Goal: Task Accomplishment & Management: Complete application form

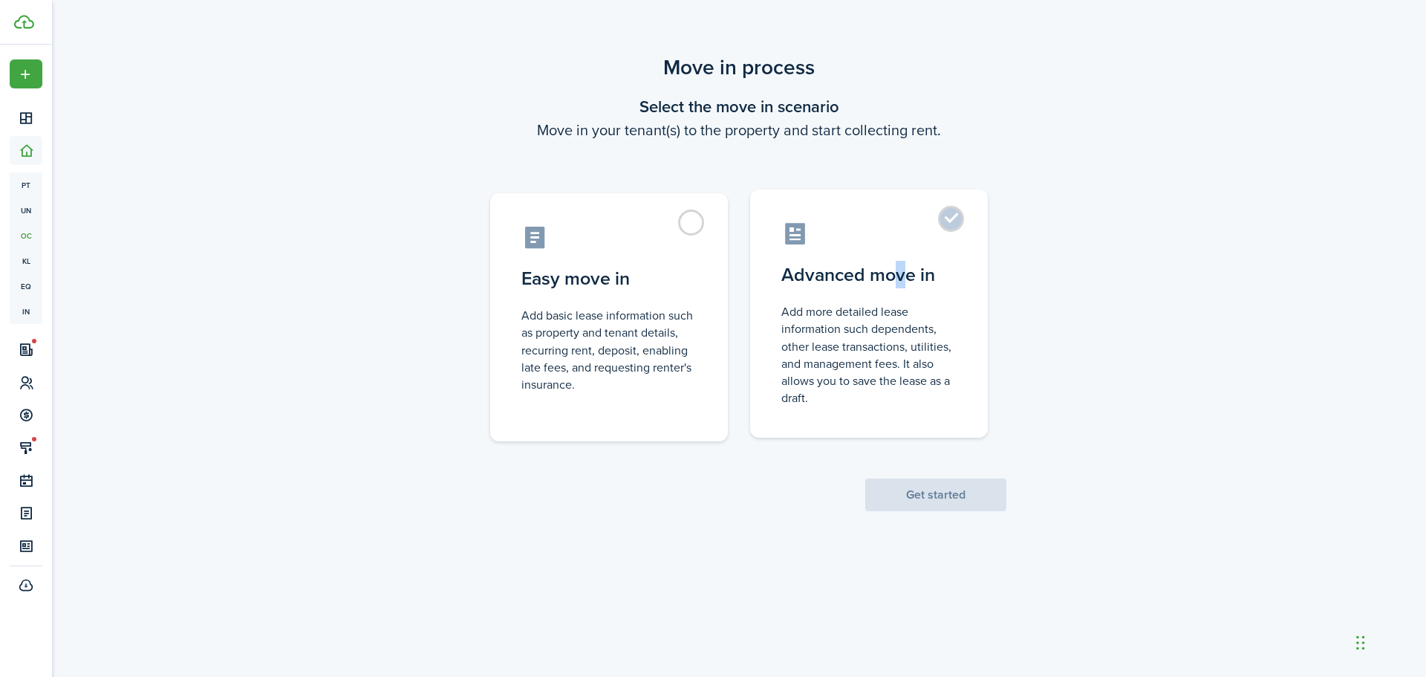
click at [901, 279] on control-radio-card-title "Advanced move in" at bounding box center [868, 274] width 175 height 27
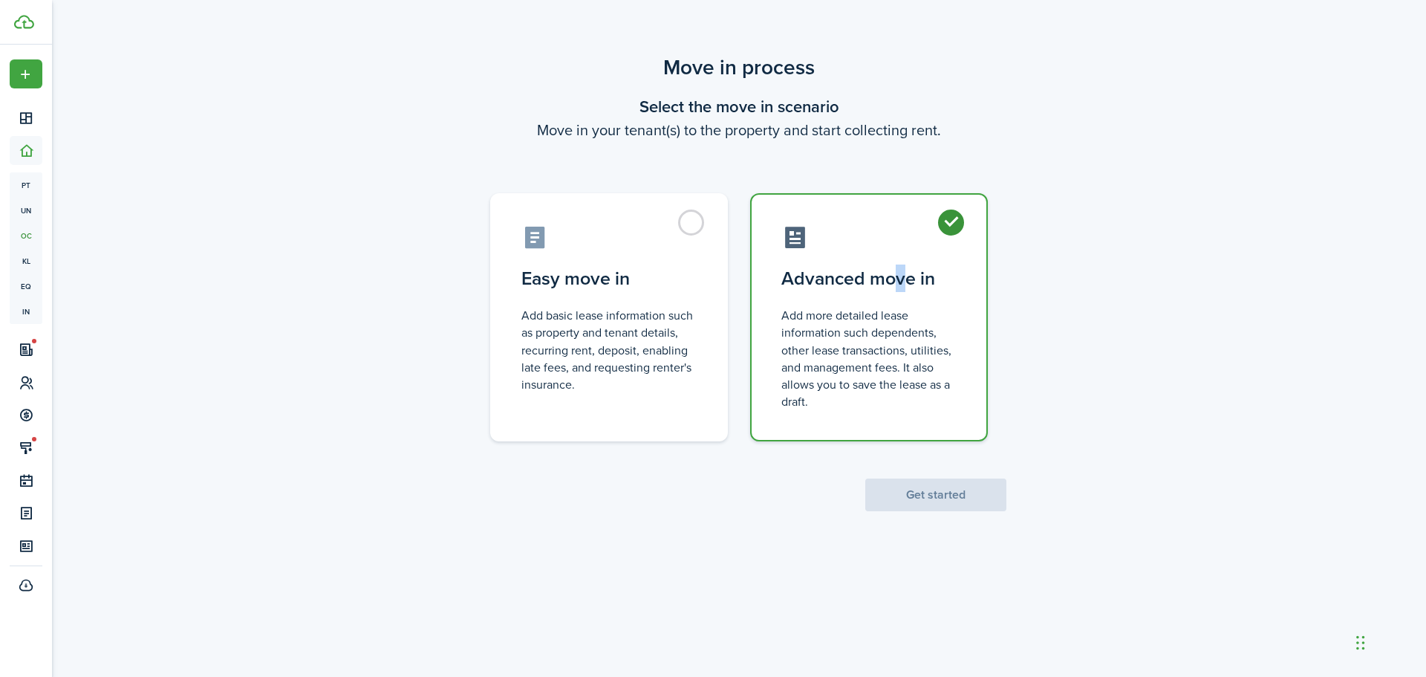
radio input "true"
click at [959, 496] on button "Get started" at bounding box center [935, 494] width 141 height 33
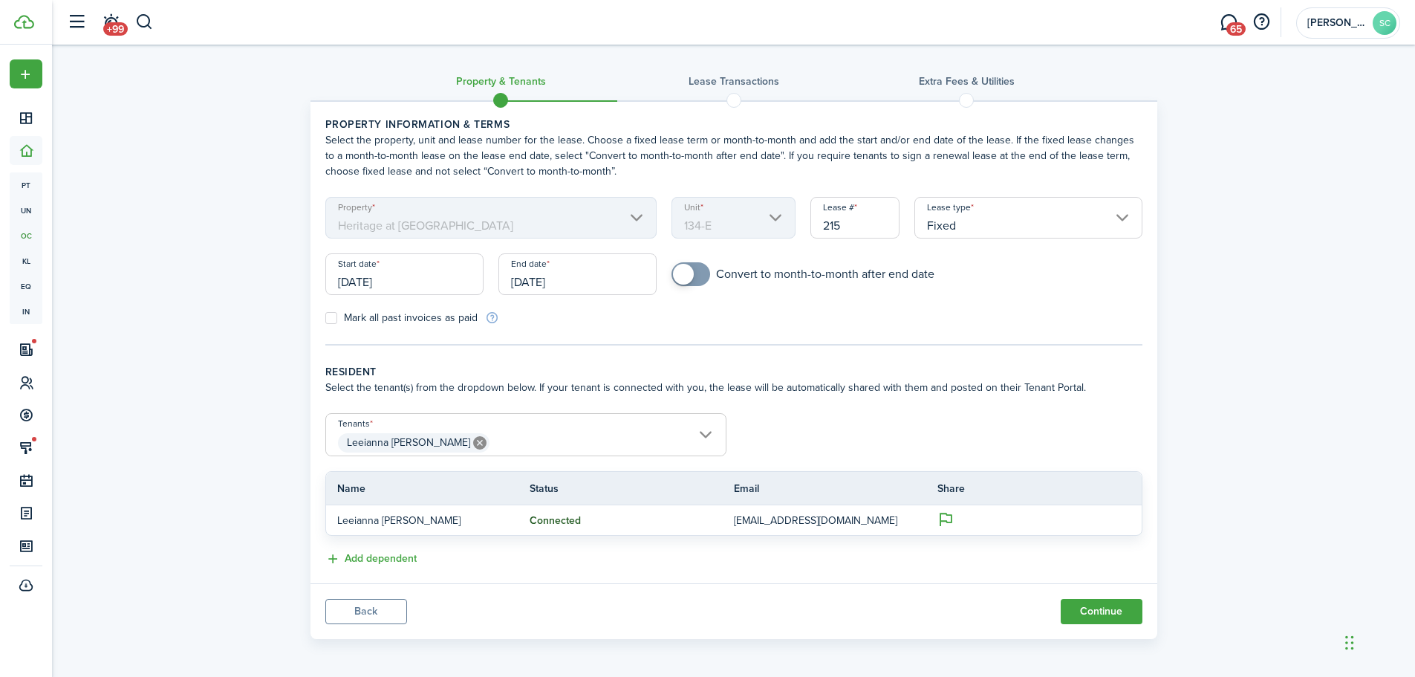
click at [556, 284] on input "[DATE]" at bounding box center [577, 274] width 158 height 42
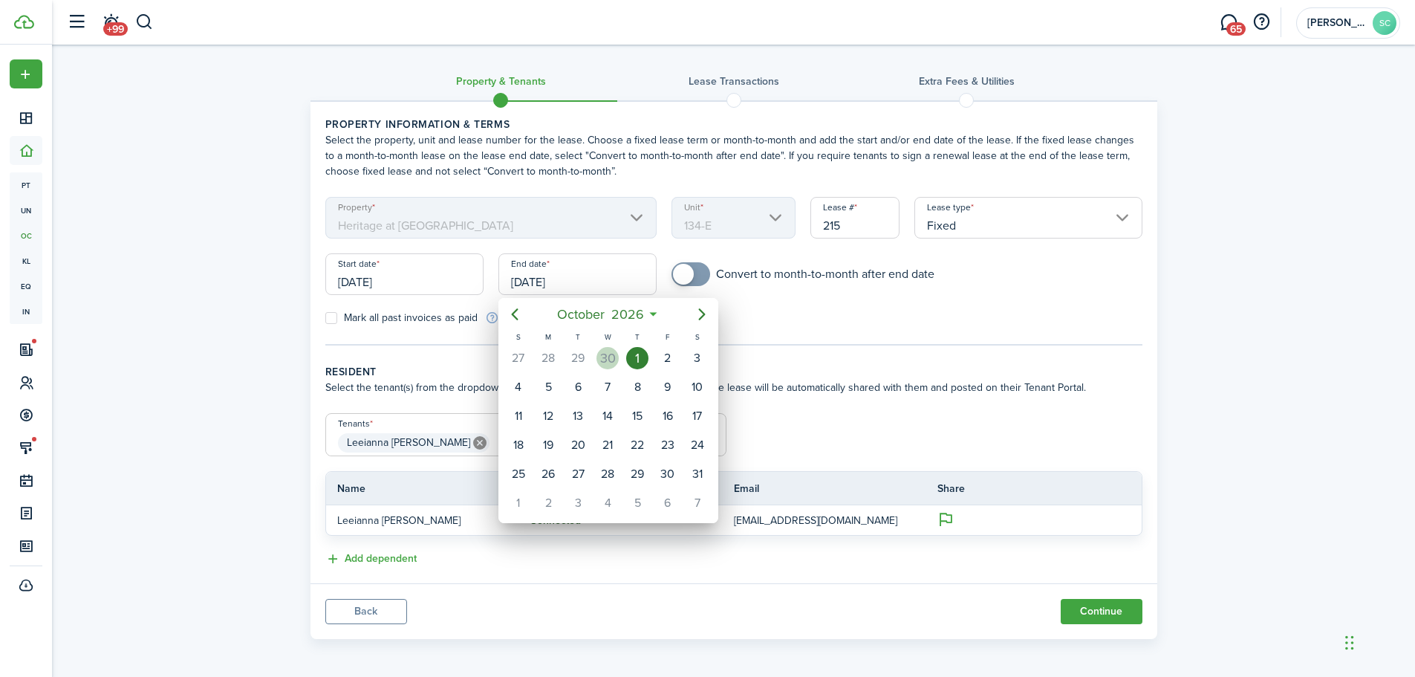
click at [606, 353] on div "30" at bounding box center [607, 358] width 22 height 22
type input "[DATE]"
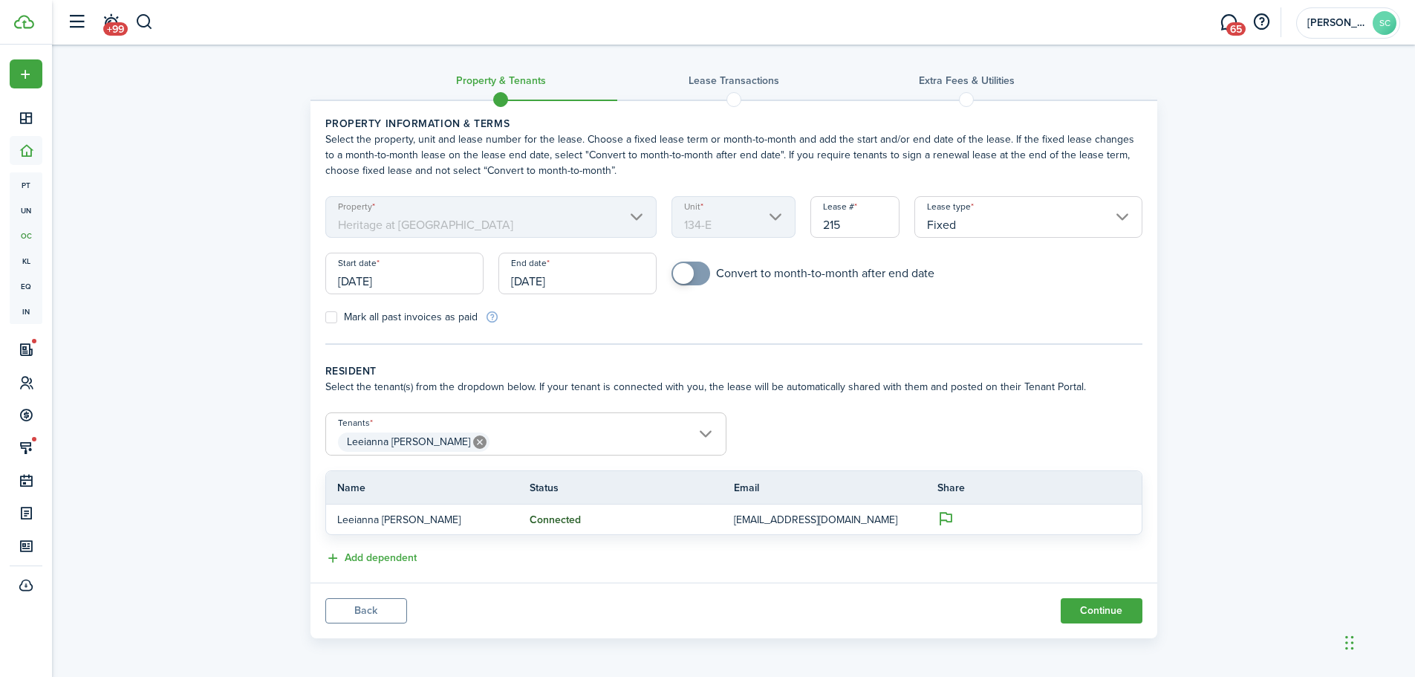
scroll to position [3, 0]
click at [1111, 602] on button "Continue" at bounding box center [1102, 608] width 82 height 25
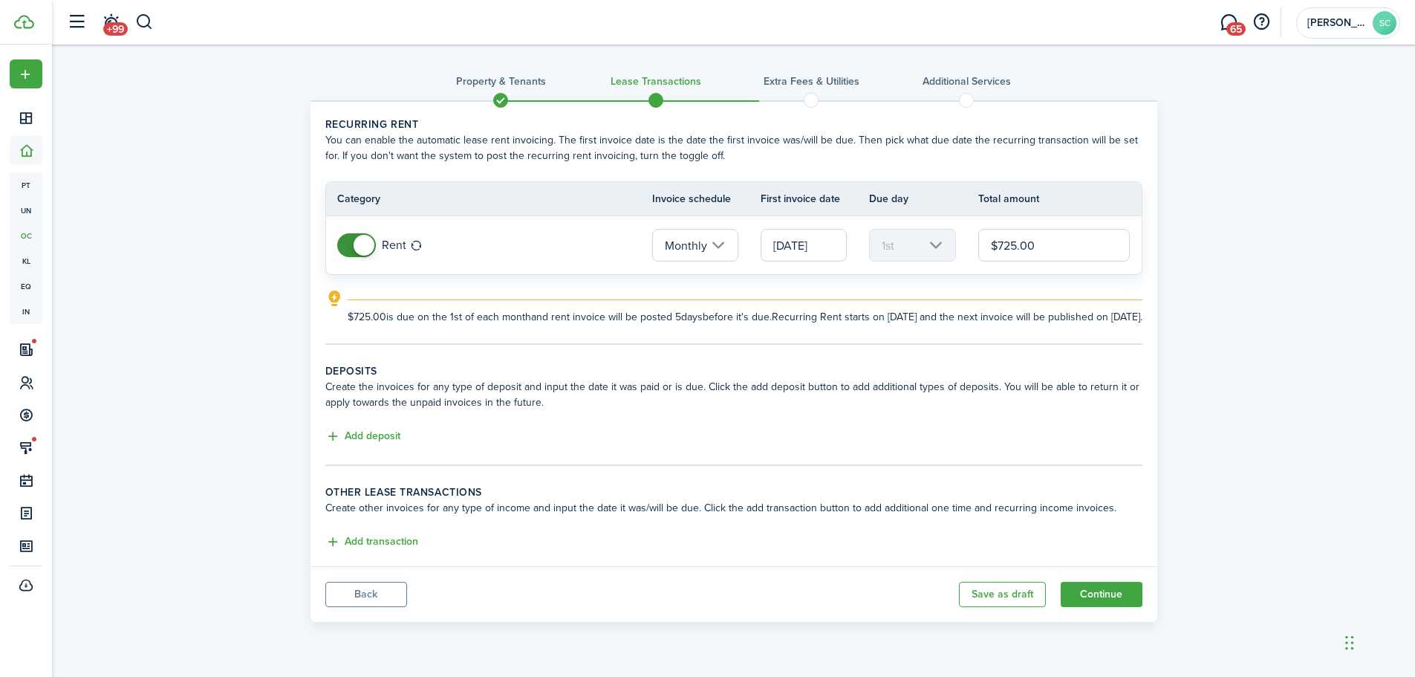
drag, startPoint x: 1047, startPoint y: 247, endPoint x: 762, endPoint y: 227, distance: 285.8
click at [770, 230] on tr "Rent Monthly [DATE] 1st $725.00" at bounding box center [733, 245] width 815 height 58
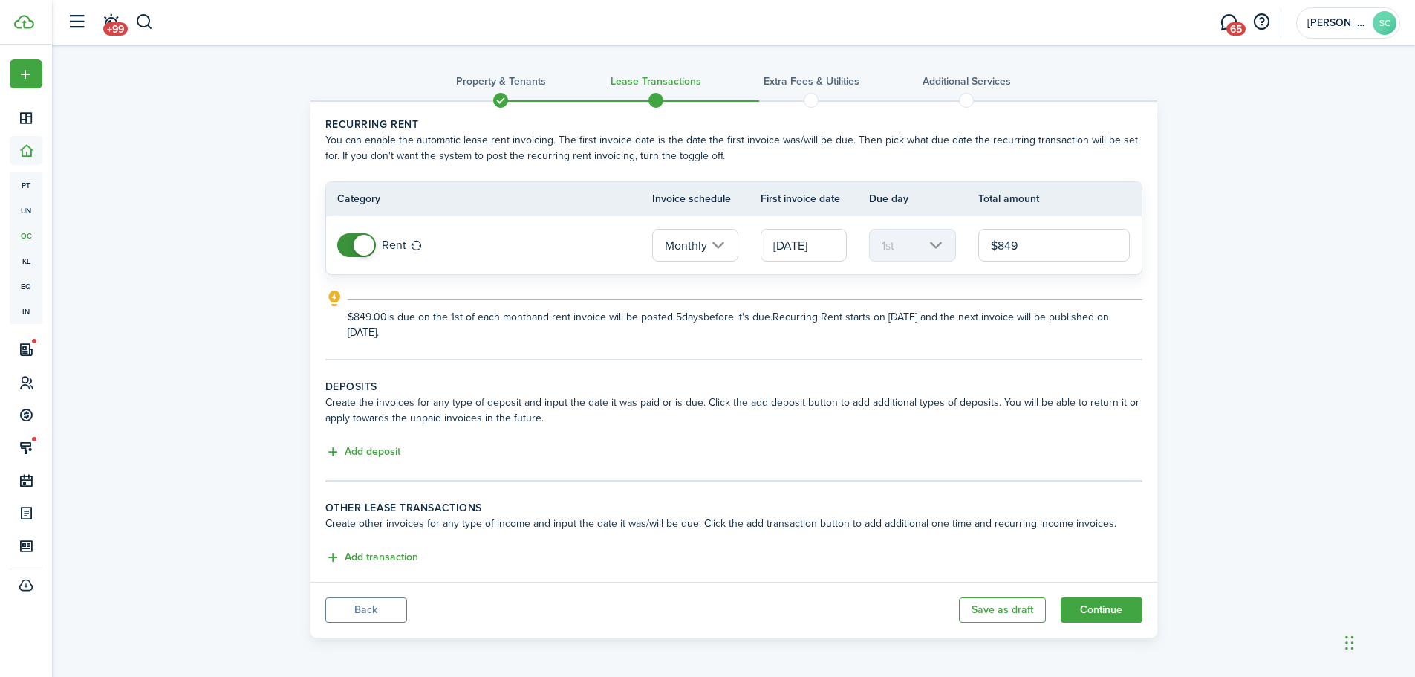
type input "$849.00"
click at [1289, 333] on div "Property & Tenants Lease Transactions Extra fees & Utilities Additional Service…" at bounding box center [733, 345] width 1363 height 600
click at [378, 448] on button "Add deposit" at bounding box center [362, 450] width 75 height 17
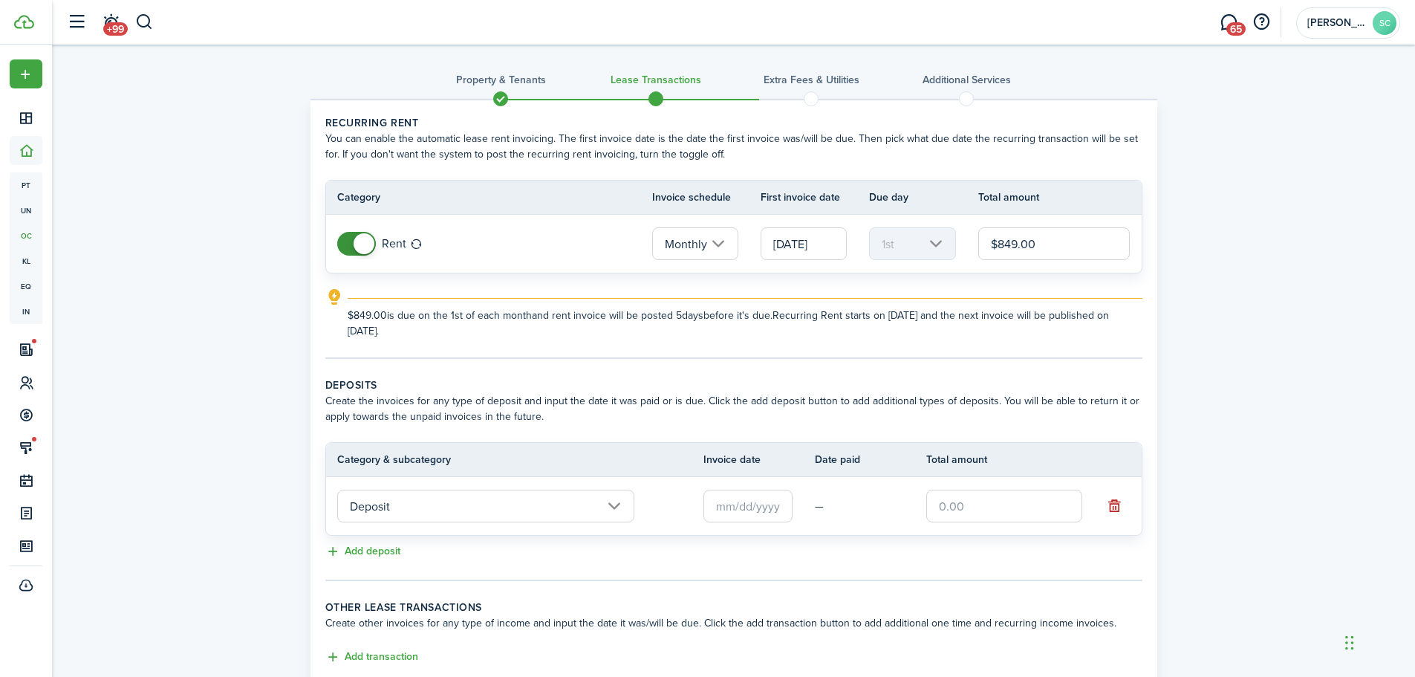
click at [753, 509] on input "text" at bounding box center [747, 505] width 89 height 33
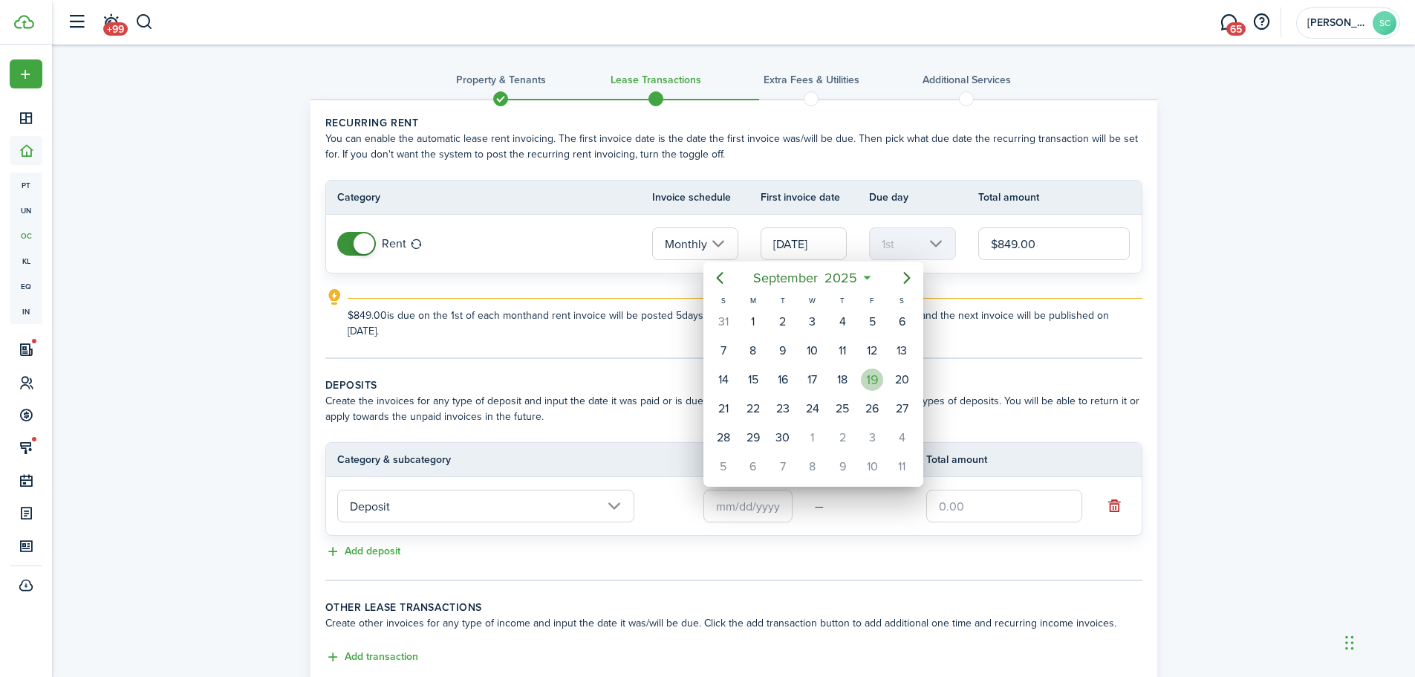
click at [876, 383] on div "19" at bounding box center [872, 379] width 22 height 22
type input "[DATE]"
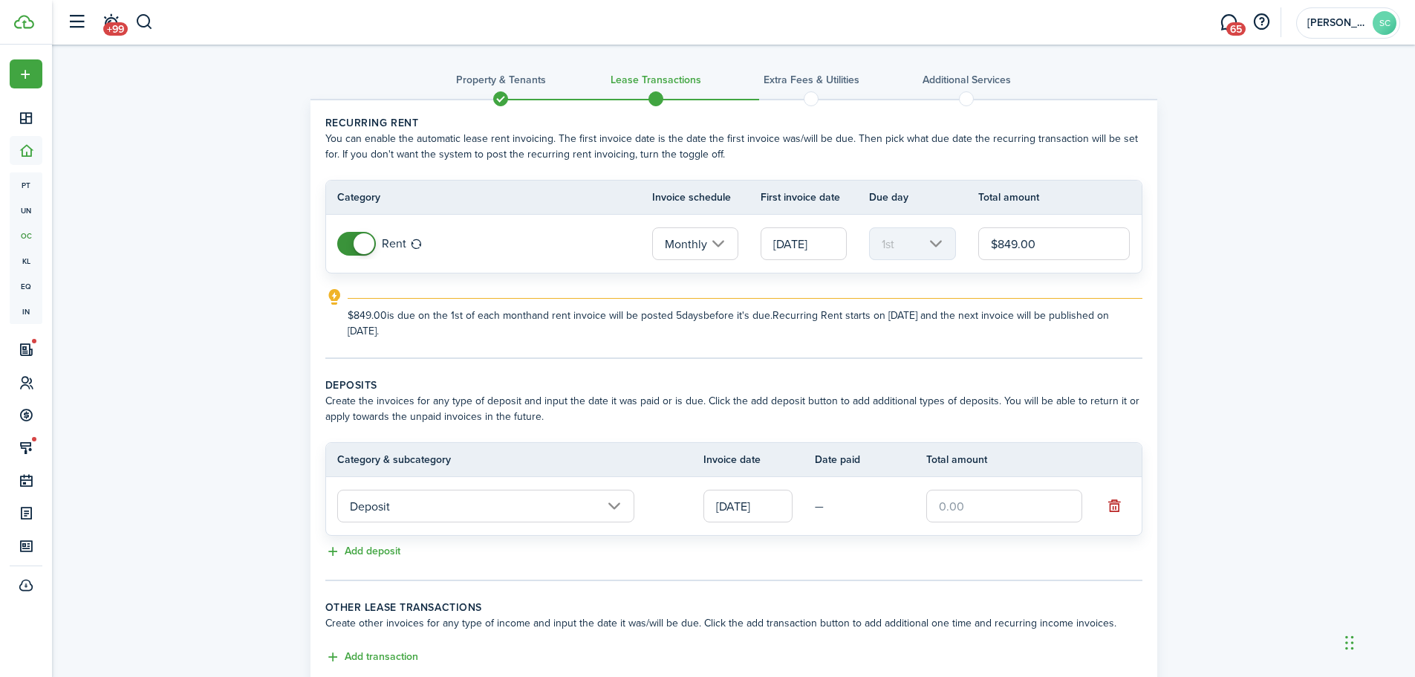
drag, startPoint x: 970, startPoint y: 501, endPoint x: 980, endPoint y: 506, distance: 11.6
click at [971, 501] on input "text" at bounding box center [1004, 505] width 156 height 33
type input "$500.00"
click at [1262, 410] on div "Property & Tenants Lease Transactions Extra fees & Utilities Additional Service…" at bounding box center [733, 393] width 1363 height 701
click at [375, 553] on button "Add deposit" at bounding box center [362, 551] width 75 height 17
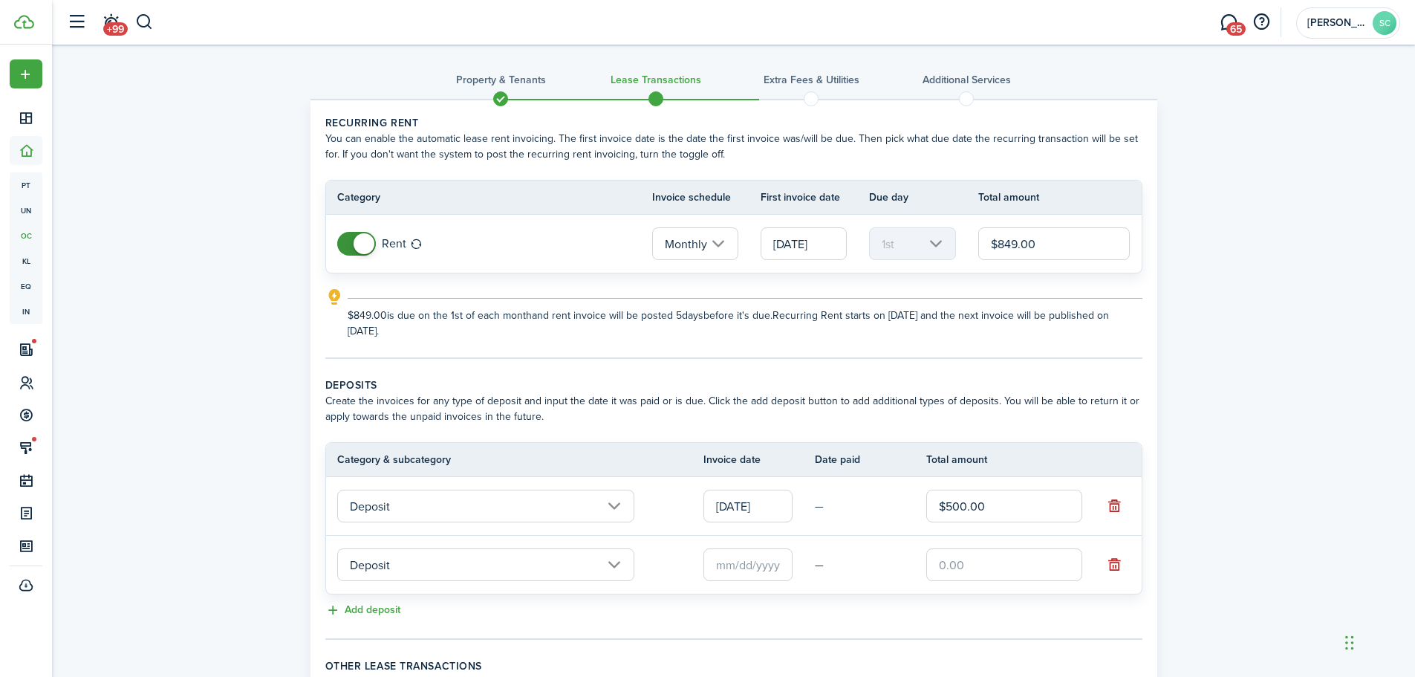
click at [766, 569] on input "text" at bounding box center [747, 564] width 89 height 33
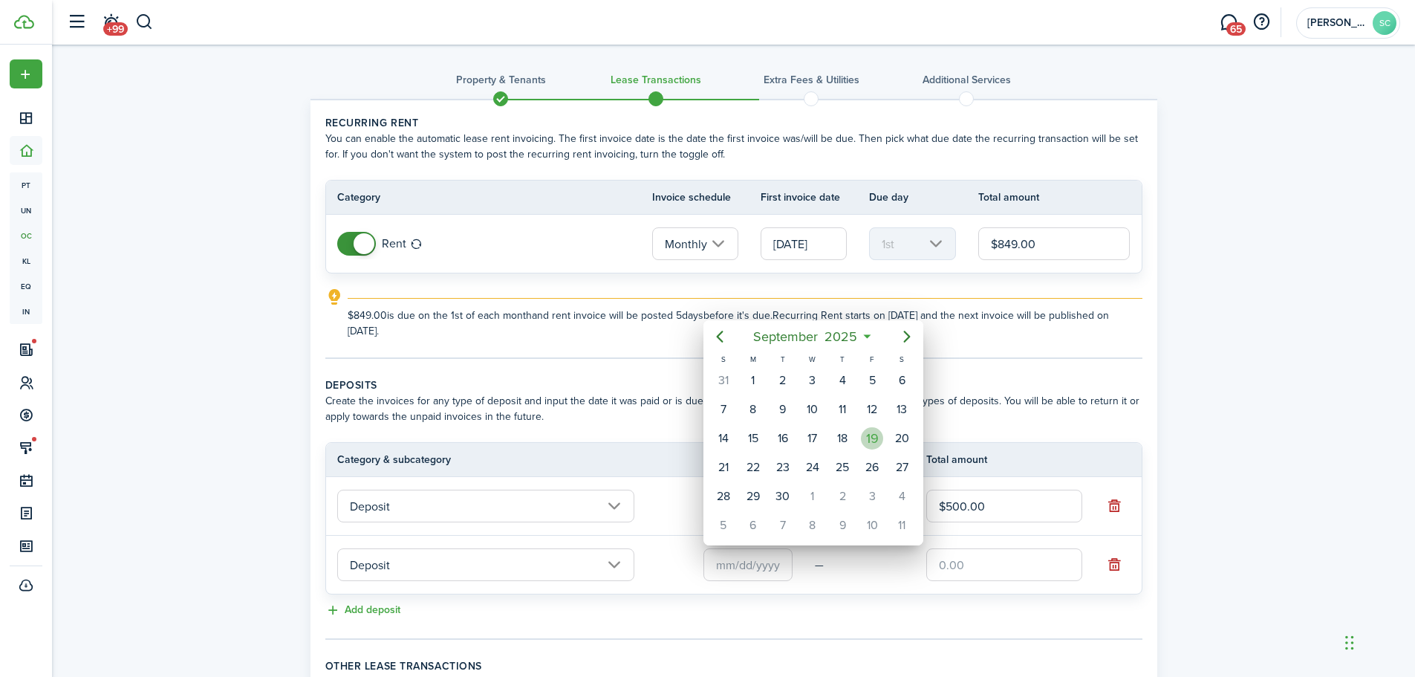
click at [876, 442] on div "19" at bounding box center [872, 438] width 22 height 22
type input "[DATE]"
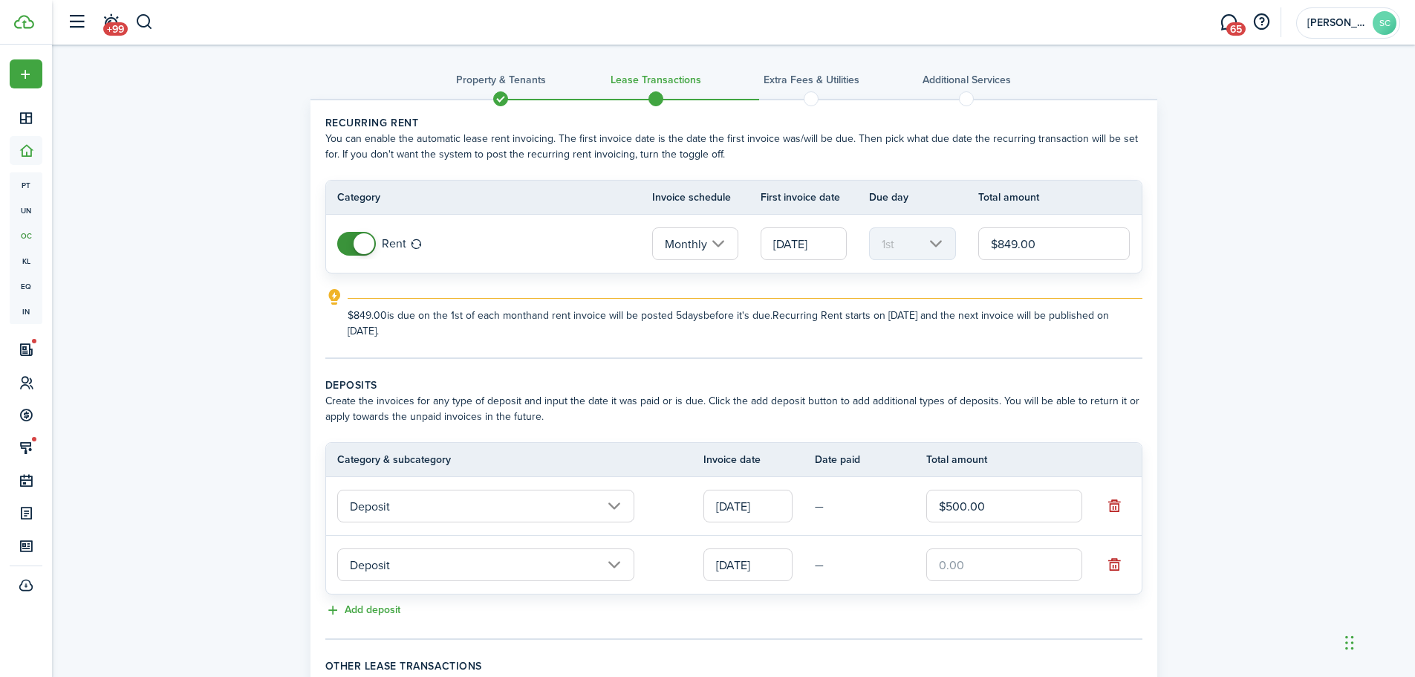
click at [998, 559] on input "text" at bounding box center [1004, 564] width 156 height 33
type input "$500.00"
click at [1277, 414] on div "Property & Tenants Lease Transactions Extra fees & Utilities Additional Service…" at bounding box center [733, 423] width 1363 height 760
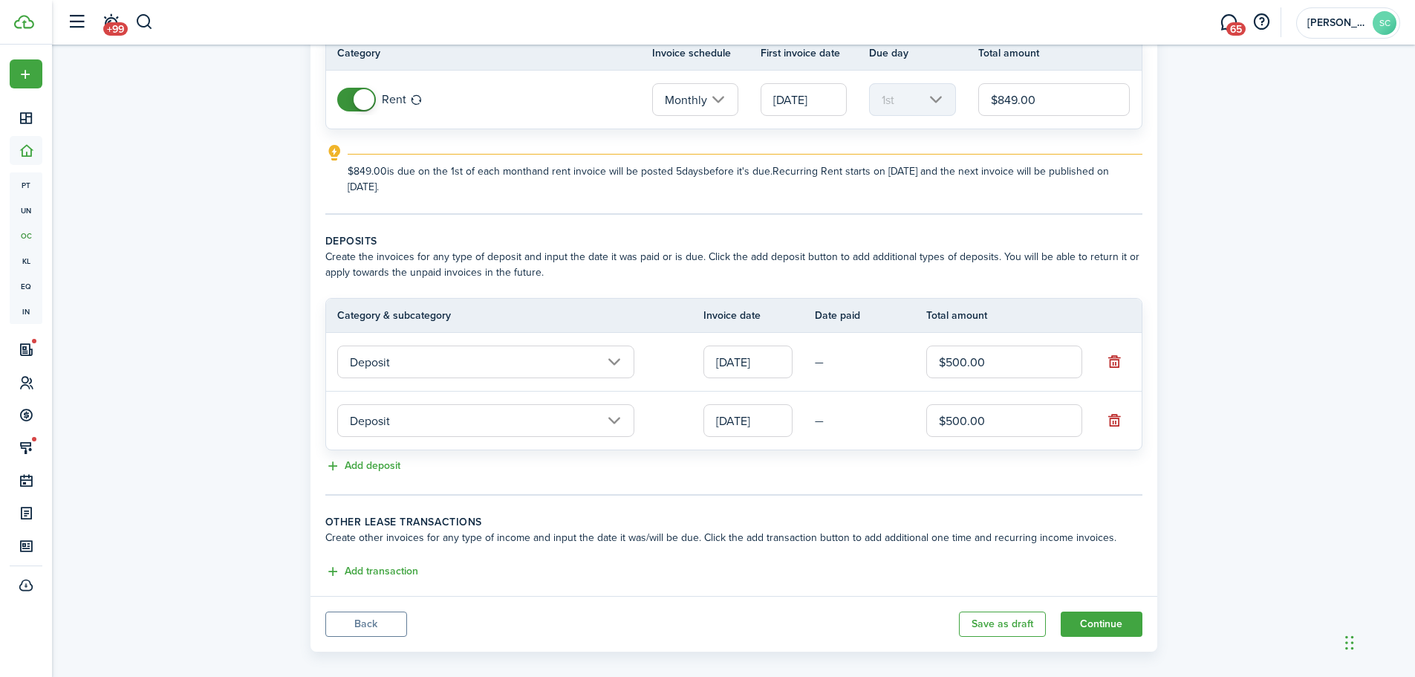
scroll to position [161, 0]
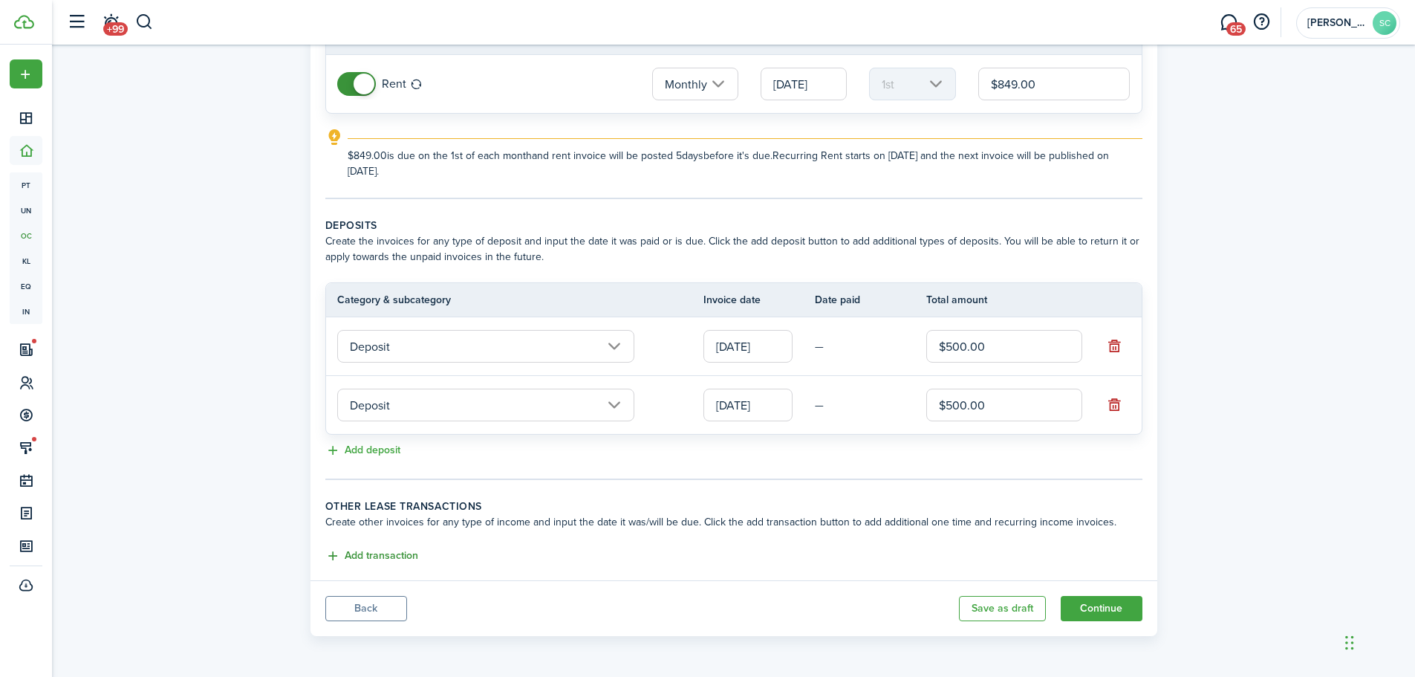
click at [403, 554] on button "Add transaction" at bounding box center [371, 555] width 93 height 17
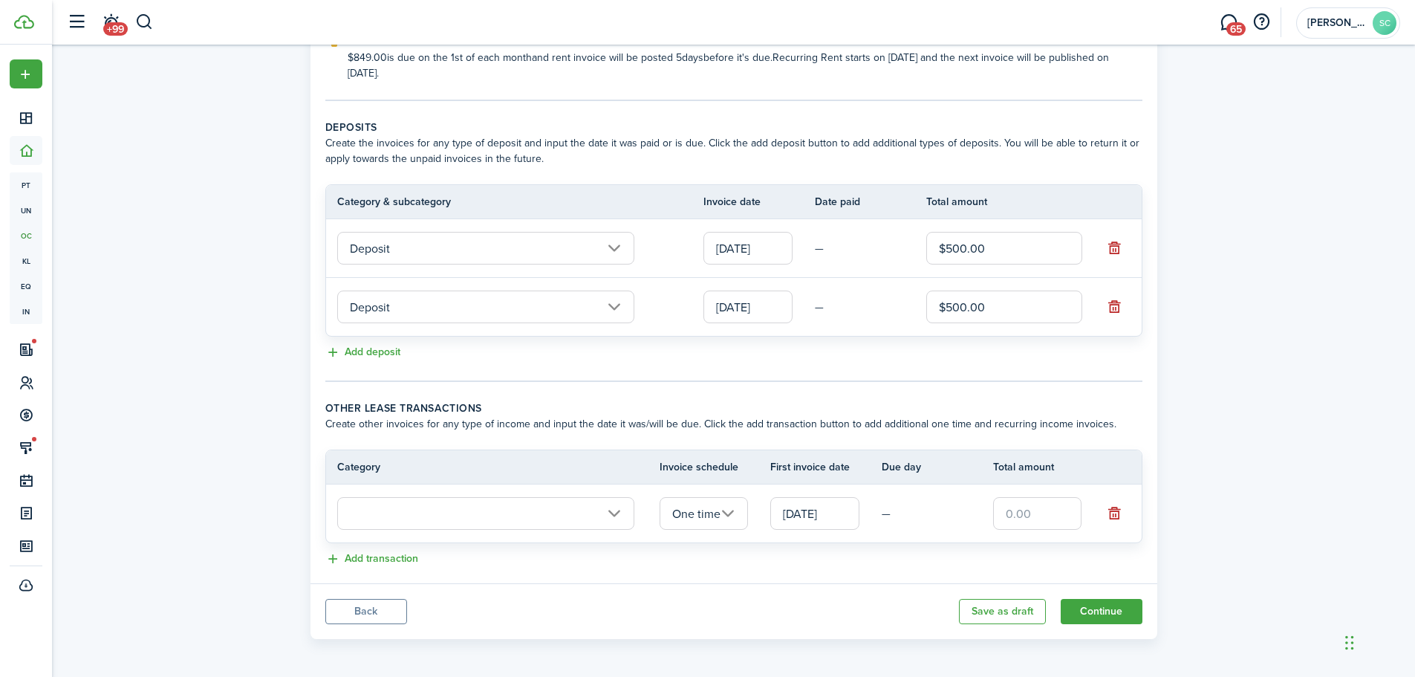
scroll to position [262, 0]
click at [457, 506] on input "text" at bounding box center [485, 510] width 297 height 33
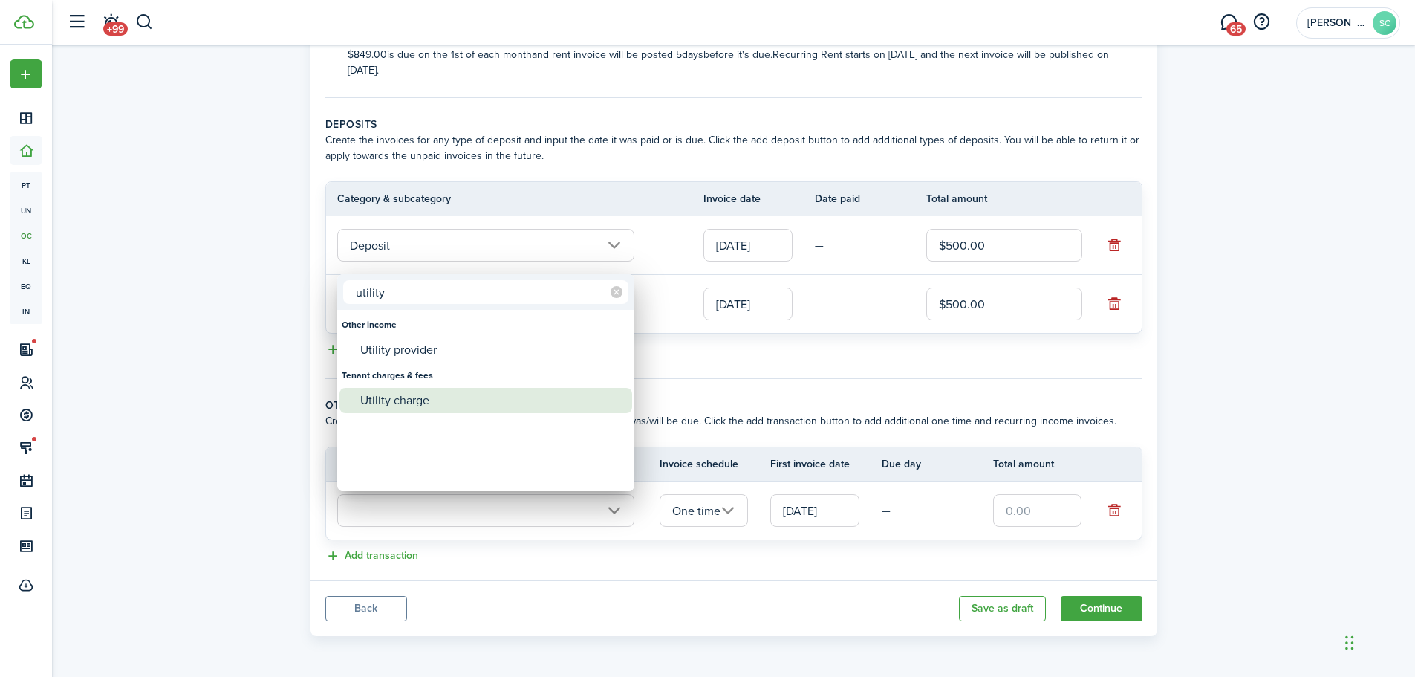
type input "utility"
click at [464, 392] on div "Utility charge" at bounding box center [491, 400] width 263 height 25
type input "Tenant charges & fees / Utility charge"
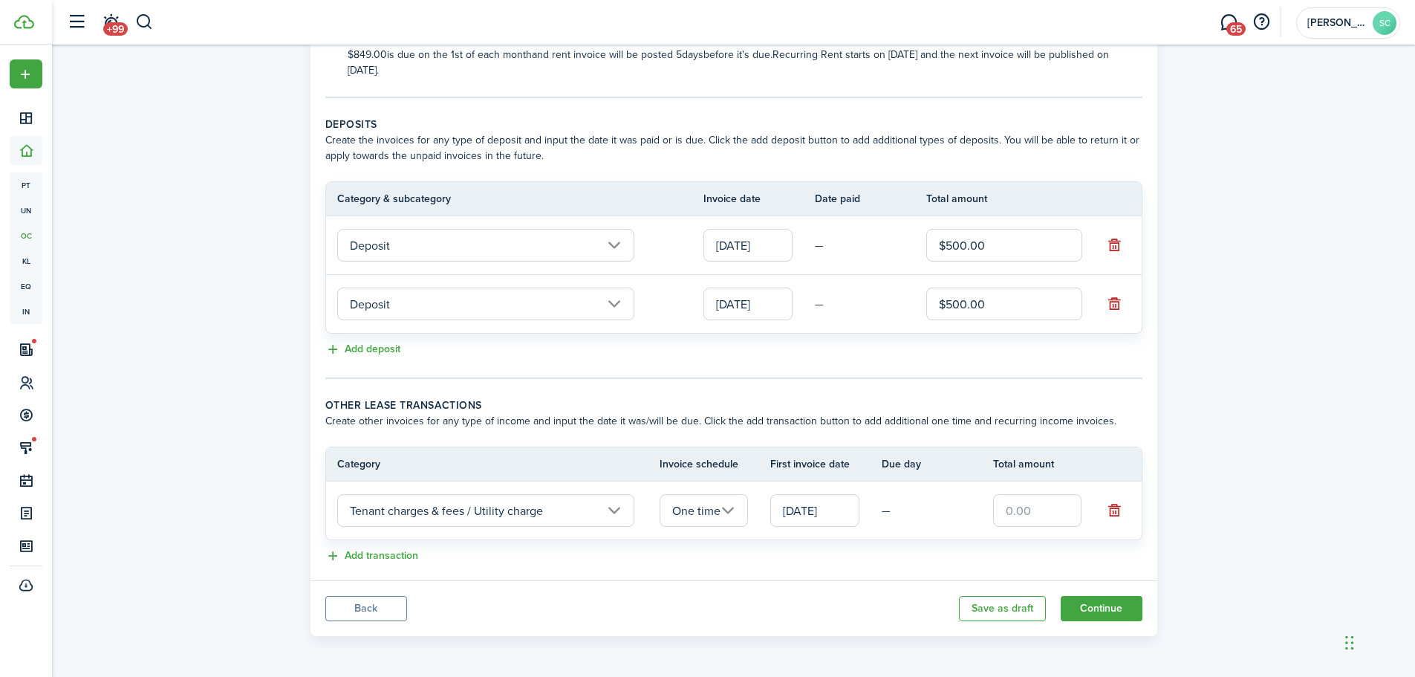
click at [733, 509] on input "One time" at bounding box center [703, 510] width 89 height 33
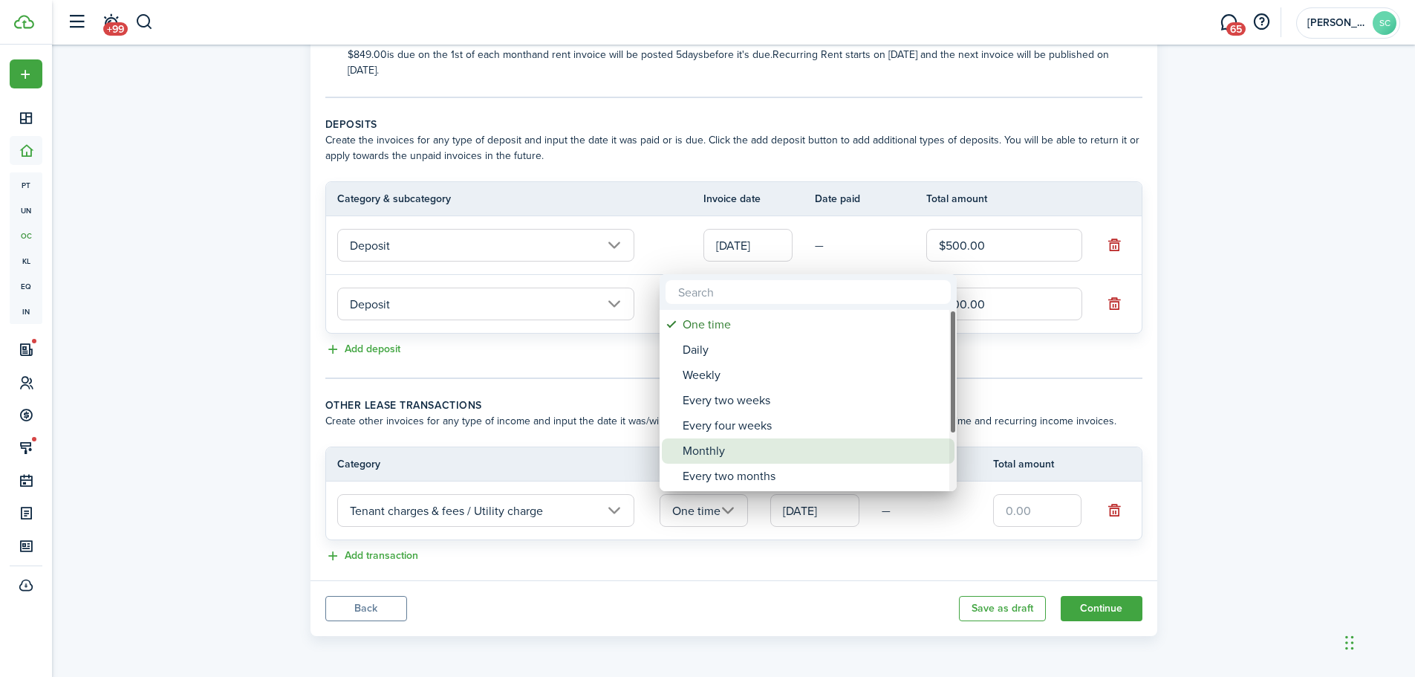
click at [726, 455] on div "Monthly" at bounding box center [814, 450] width 263 height 25
type input "Monthly"
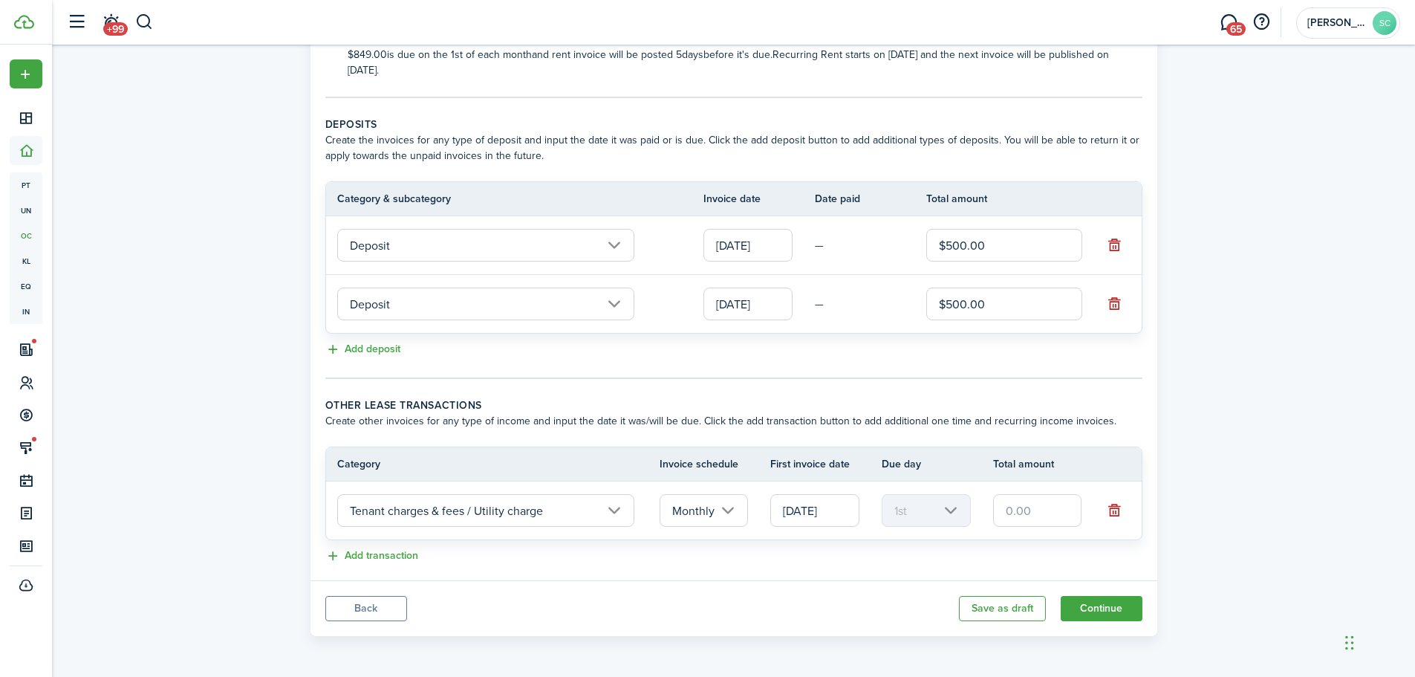
click at [1042, 506] on input "text" at bounding box center [1037, 510] width 89 height 33
type input "$50.00"
click at [1320, 397] on div "Property & Tenants Lease Transactions Extra fees & Utilities Additional Service…" at bounding box center [733, 212] width 1363 height 861
click at [1109, 605] on button "Continue" at bounding box center [1102, 608] width 82 height 25
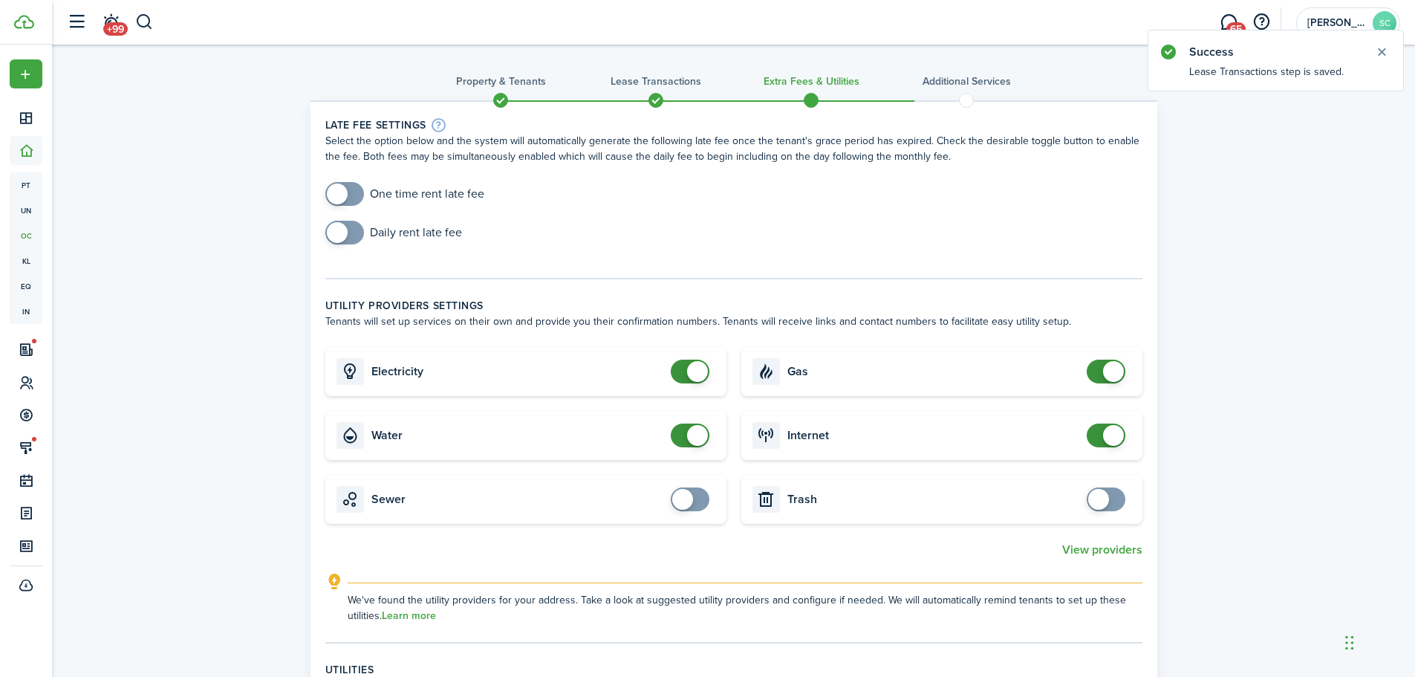
checkbox input "true"
click at [348, 189] on span at bounding box center [344, 194] width 15 height 24
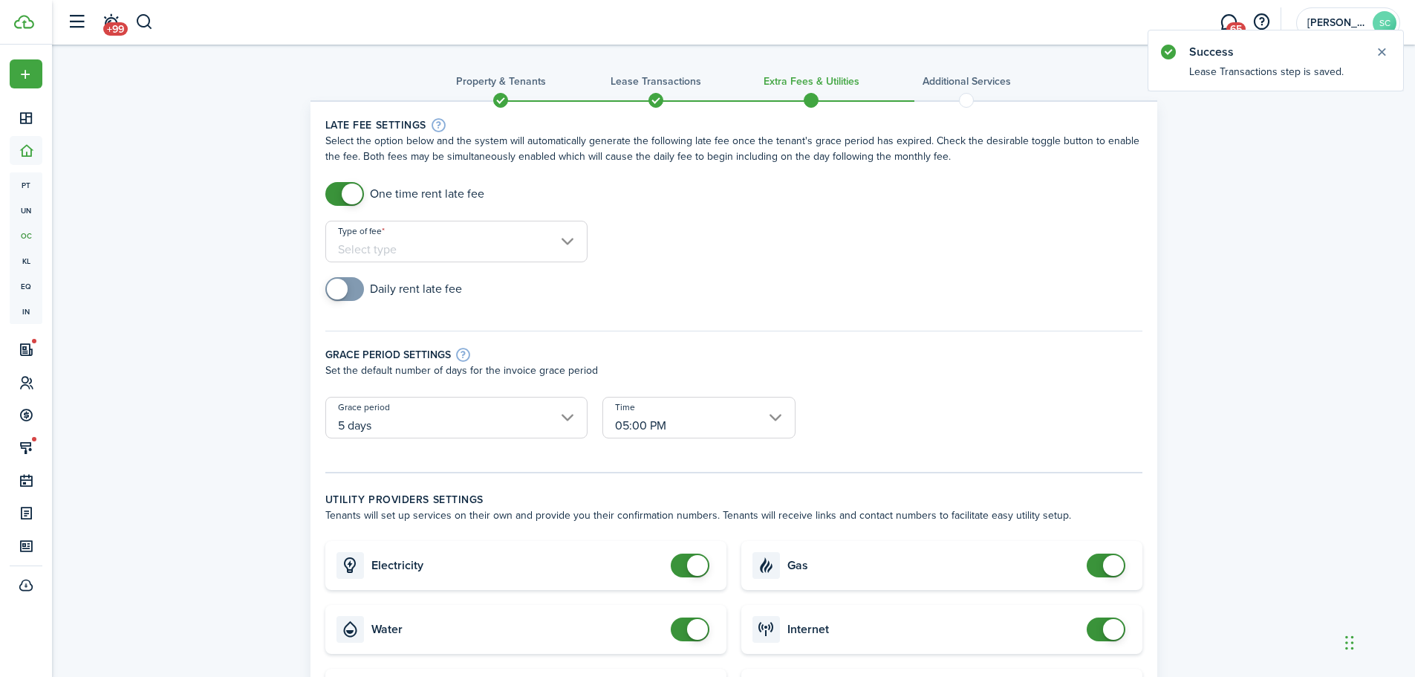
click at [424, 247] on input "Type of fee" at bounding box center [456, 242] width 262 height 42
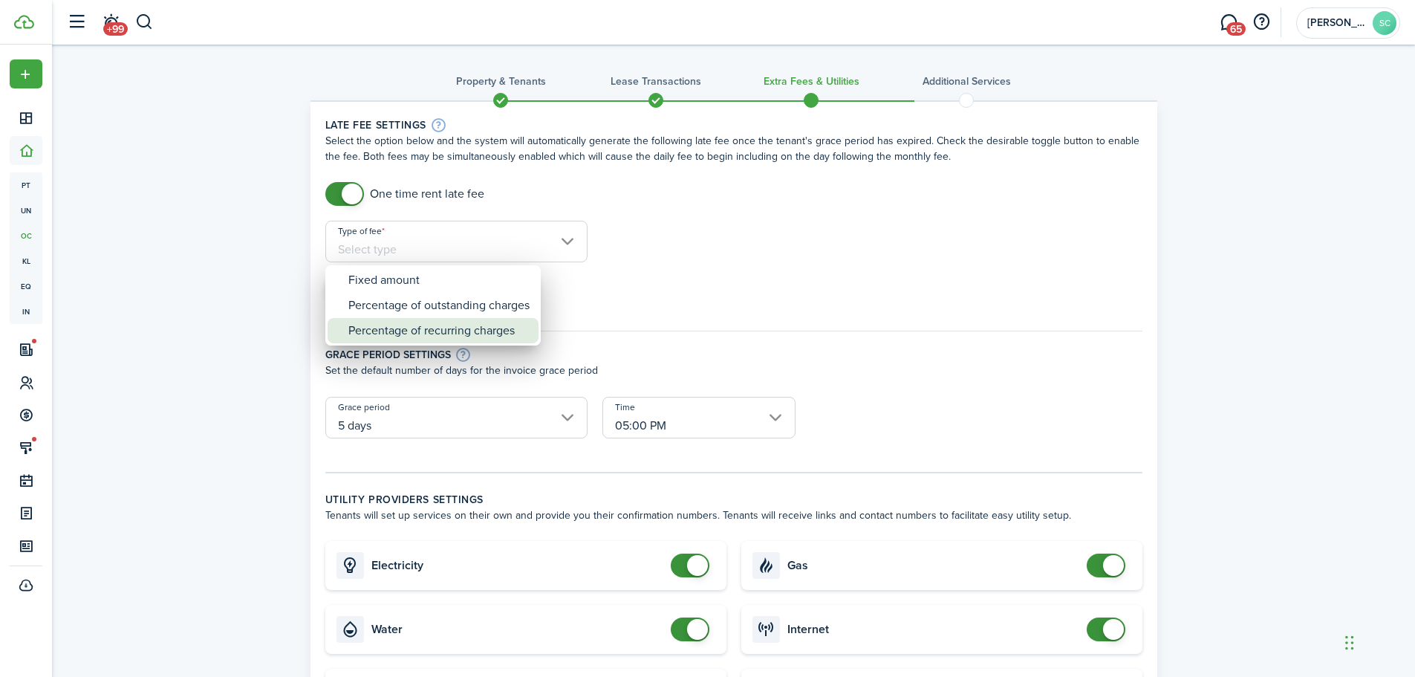
click at [498, 339] on div "Percentage of recurring charges" at bounding box center [438, 330] width 181 height 25
type input "Percentage of recurring charges"
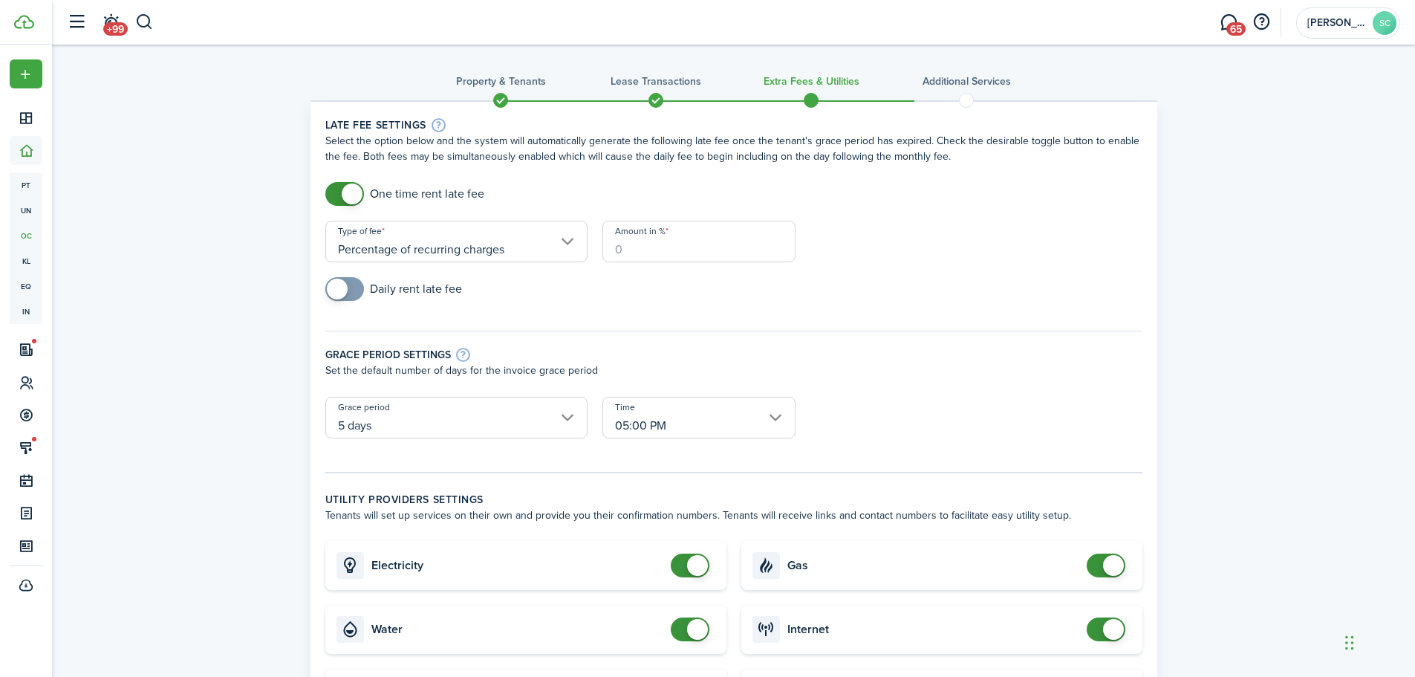
click at [677, 247] on input "Amount in %" at bounding box center [698, 242] width 193 height 42
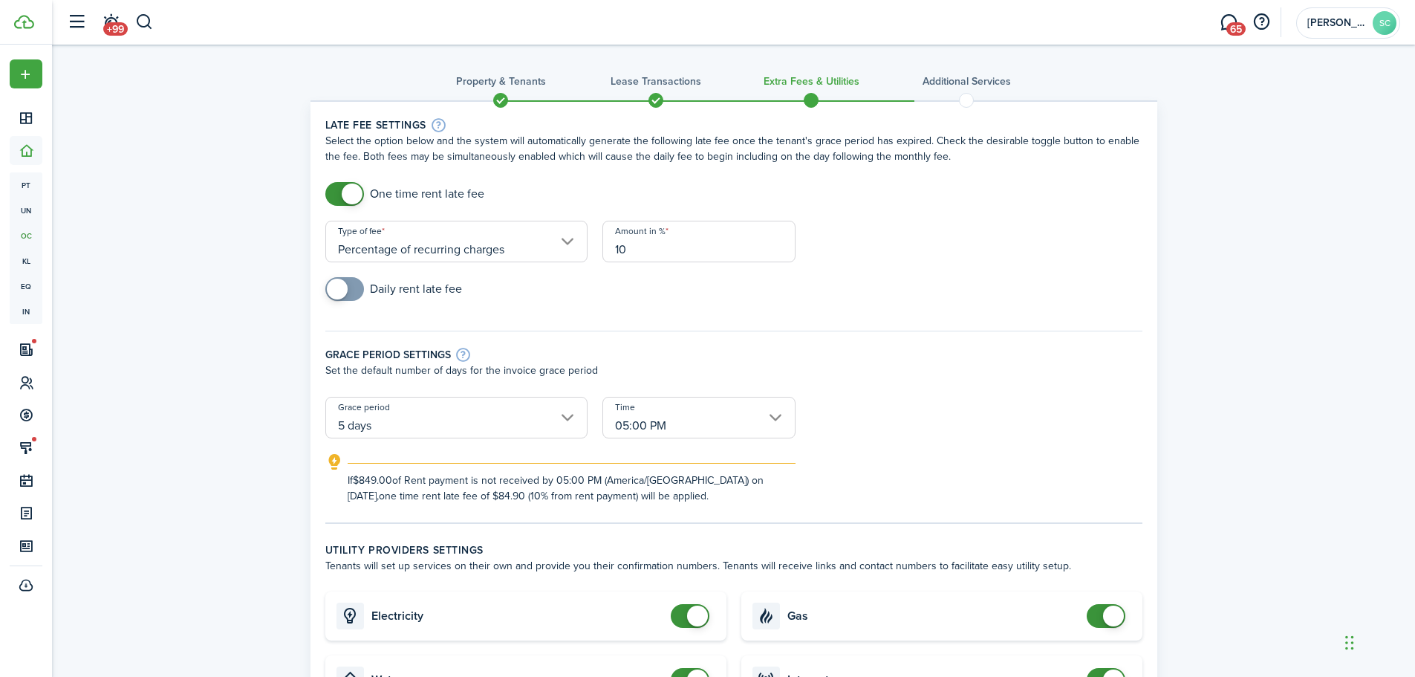
type input "10"
click at [984, 379] on div "Grace period settings Set the default number of days for the invoice grace peri…" at bounding box center [734, 356] width 832 height 81
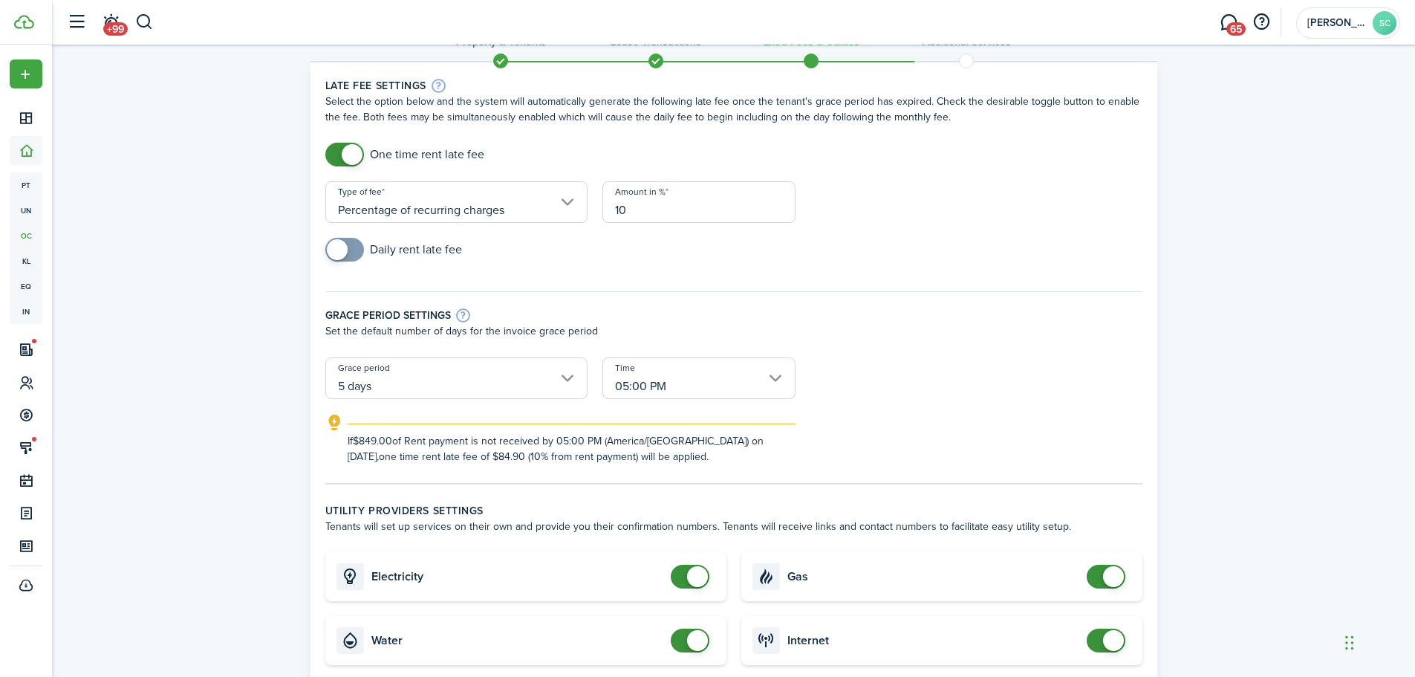
scroll to position [74, 0]
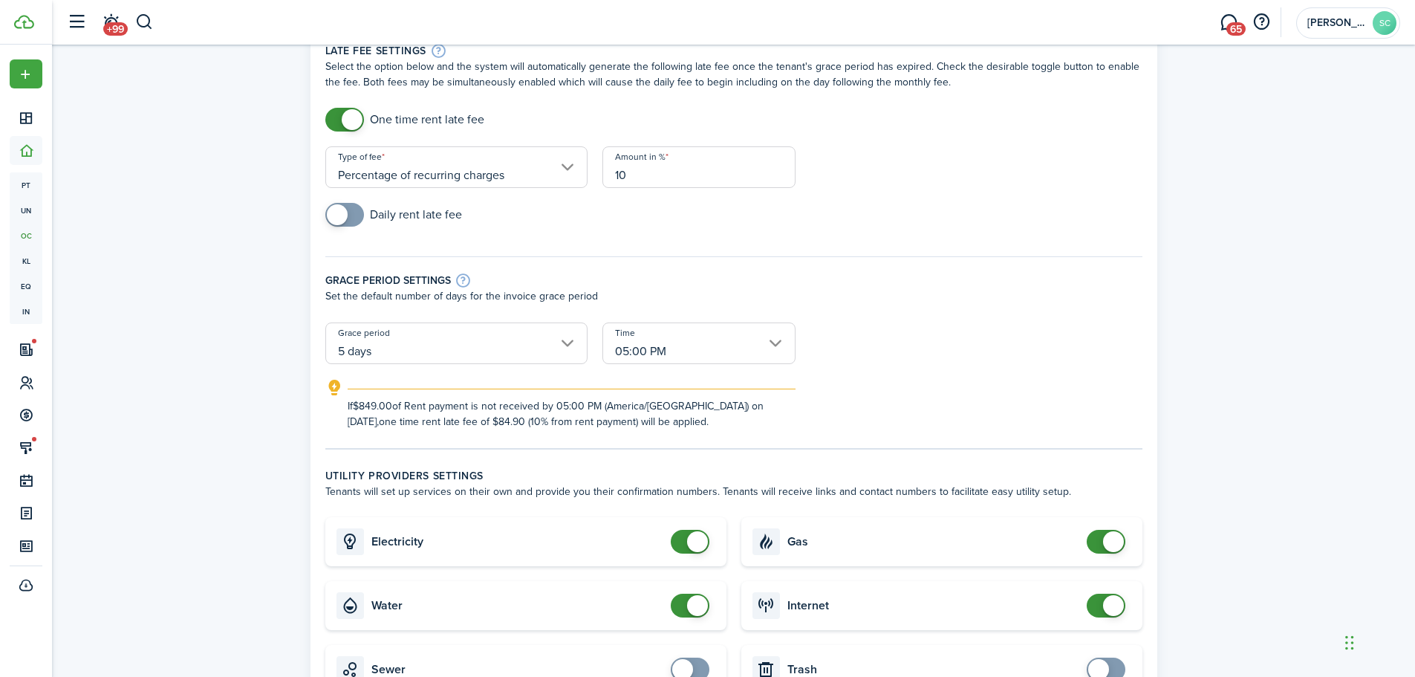
click at [694, 340] on input "05:00 PM" at bounding box center [698, 343] width 193 height 42
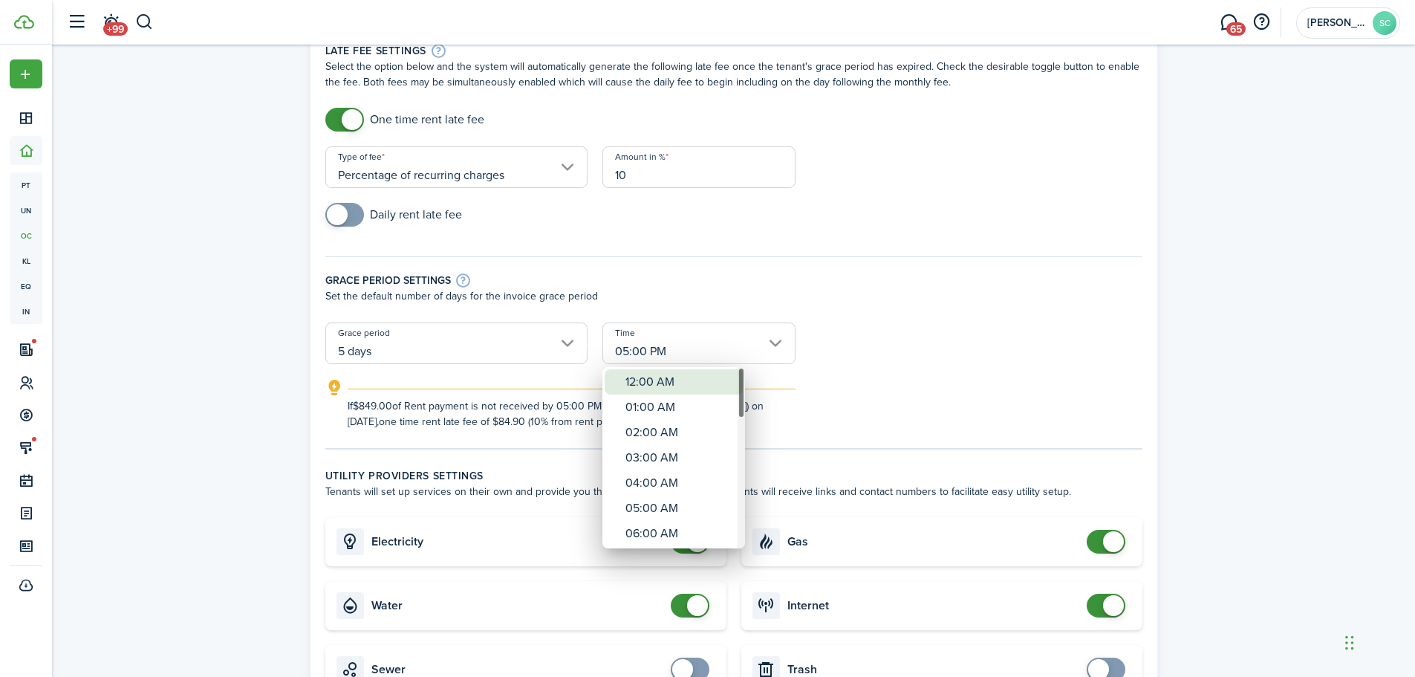
click at [699, 374] on div "12:00 AM" at bounding box center [679, 381] width 108 height 25
type input "12:00 AM"
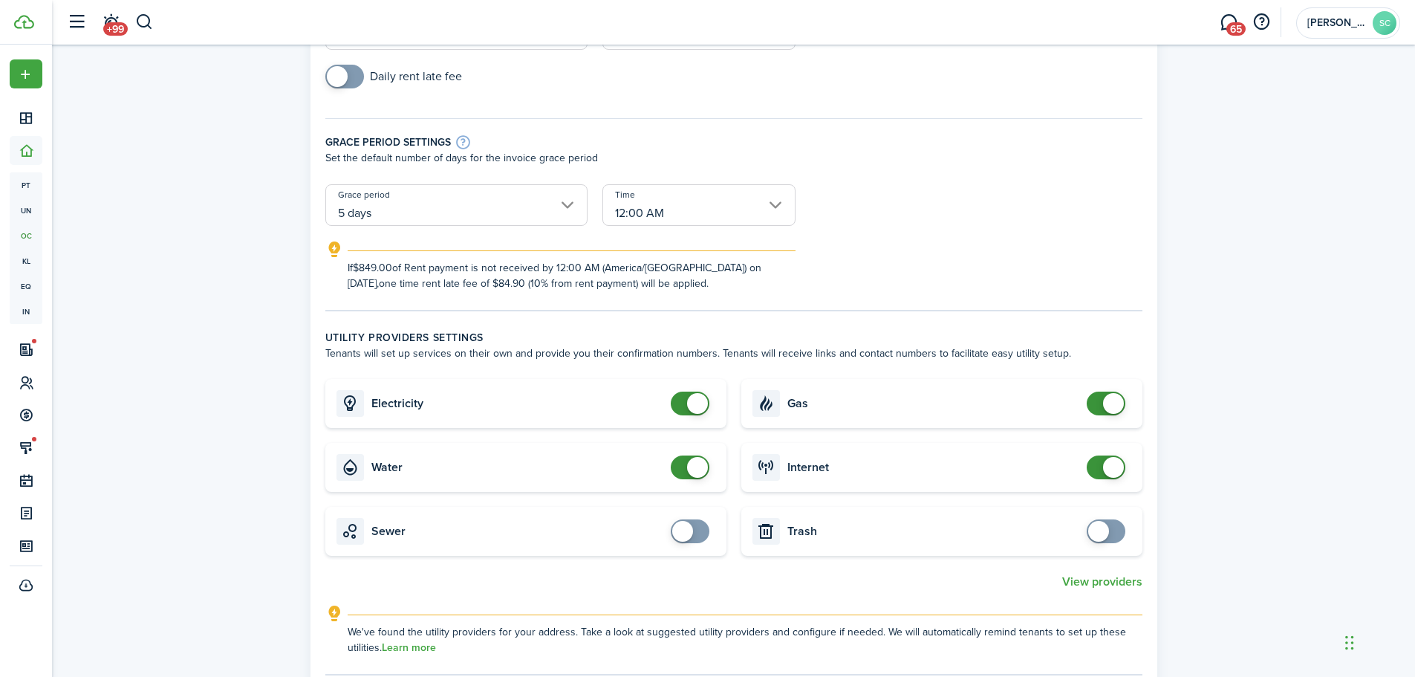
scroll to position [297, 0]
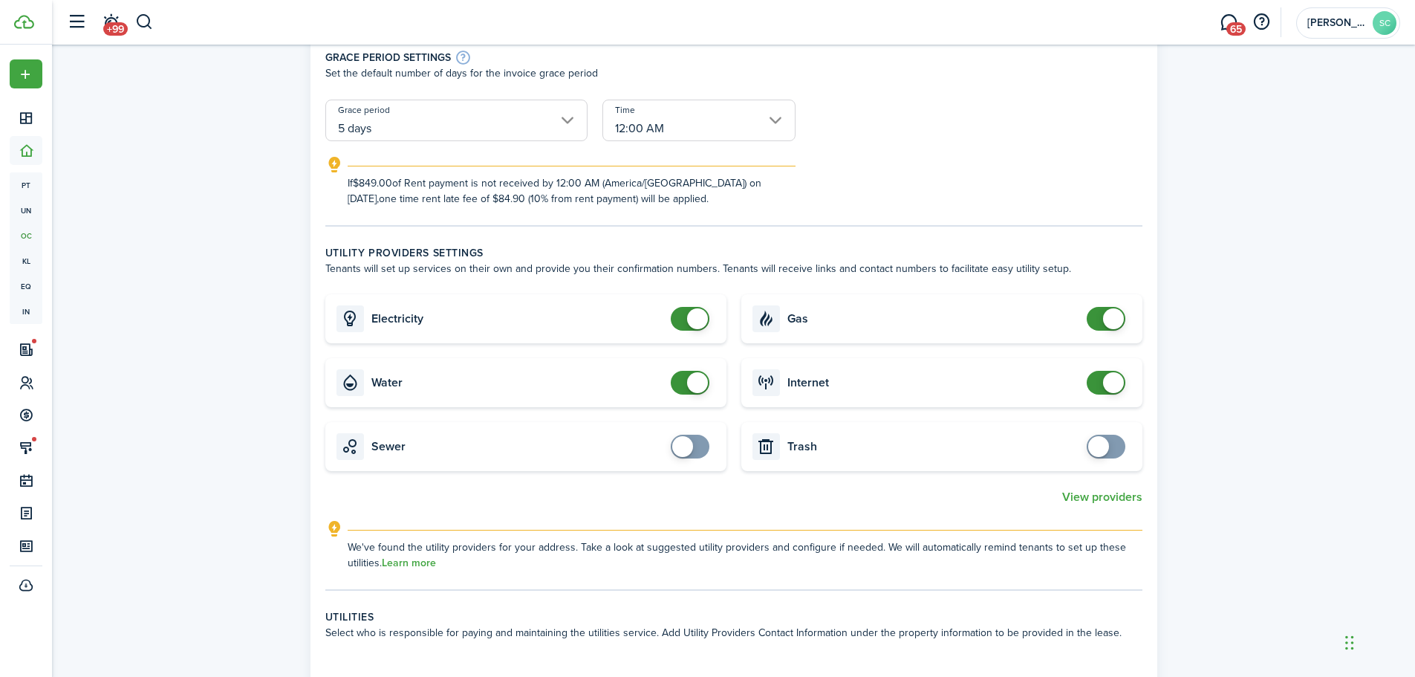
checkbox input "false"
click at [1099, 385] on span at bounding box center [1105, 383] width 15 height 24
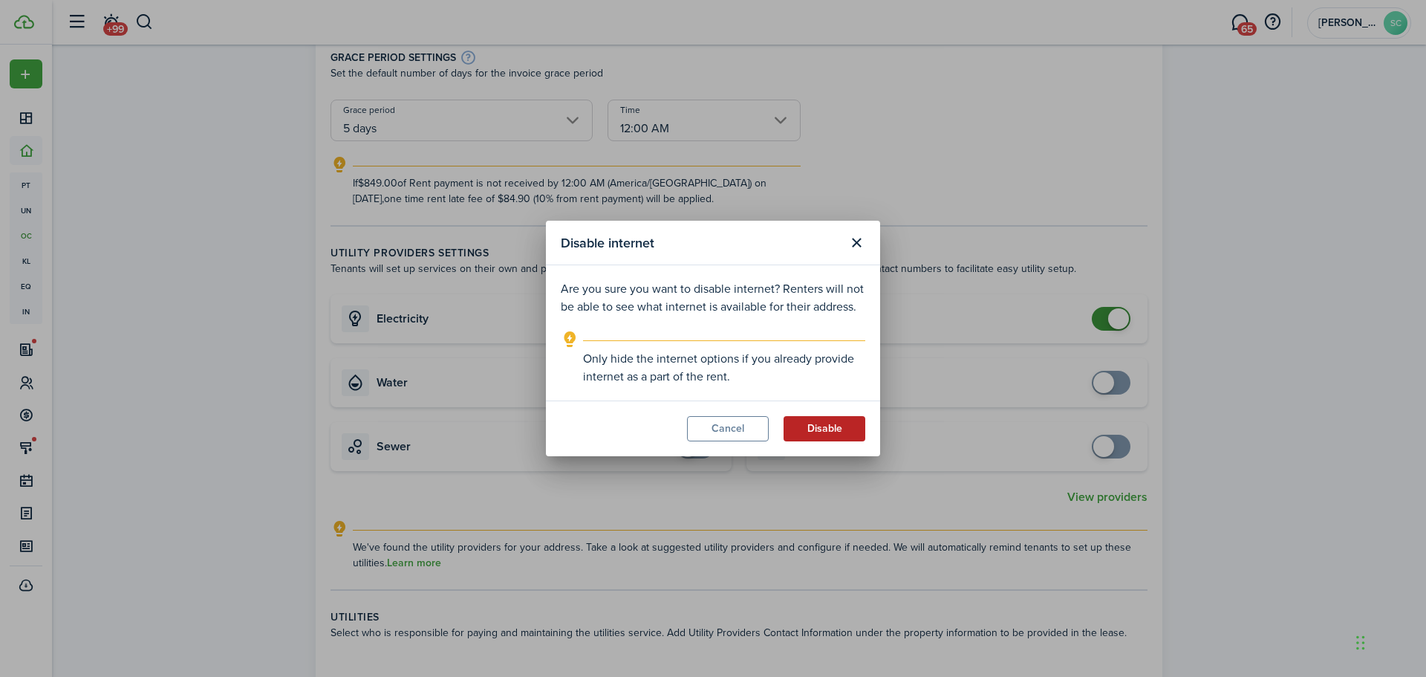
click at [808, 420] on button "Disable" at bounding box center [825, 428] width 82 height 25
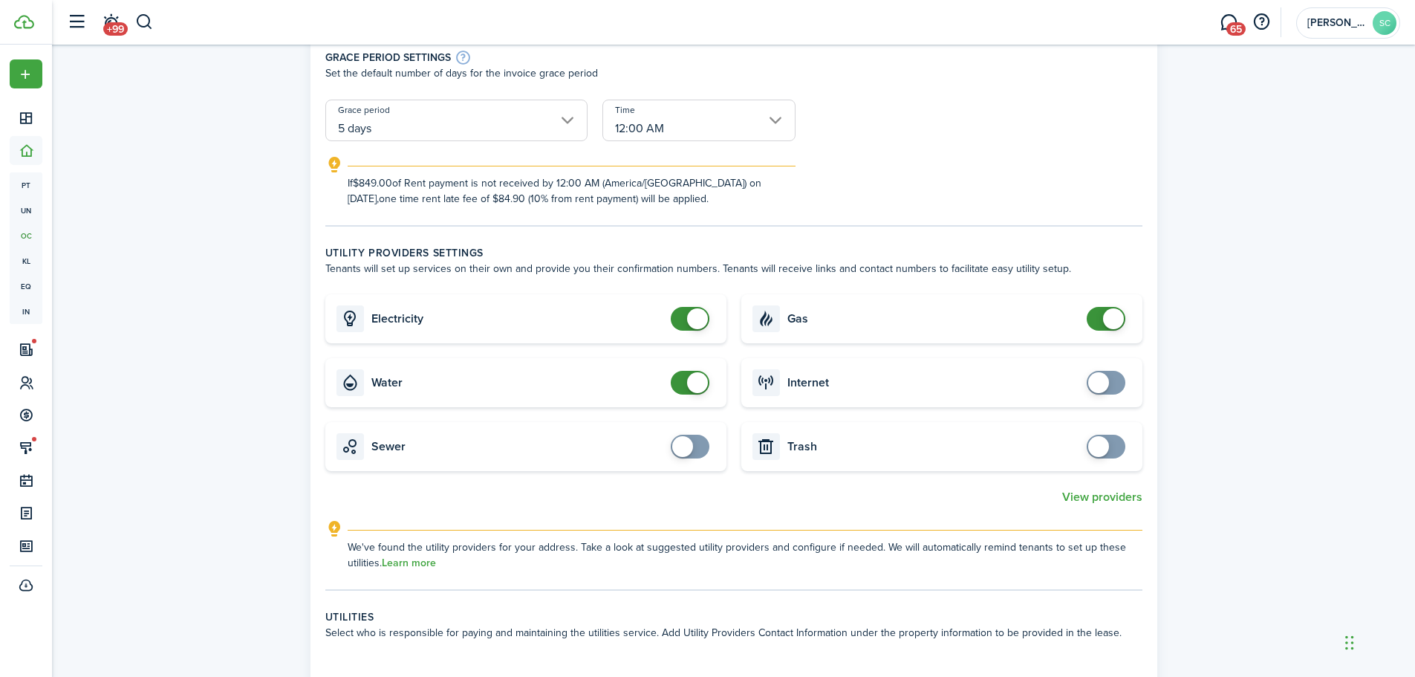
checkbox input "false"
click at [1106, 322] on span at bounding box center [1113, 318] width 21 height 21
checkbox input "false"
click at [685, 320] on span at bounding box center [690, 319] width 15 height 24
checkbox input "false"
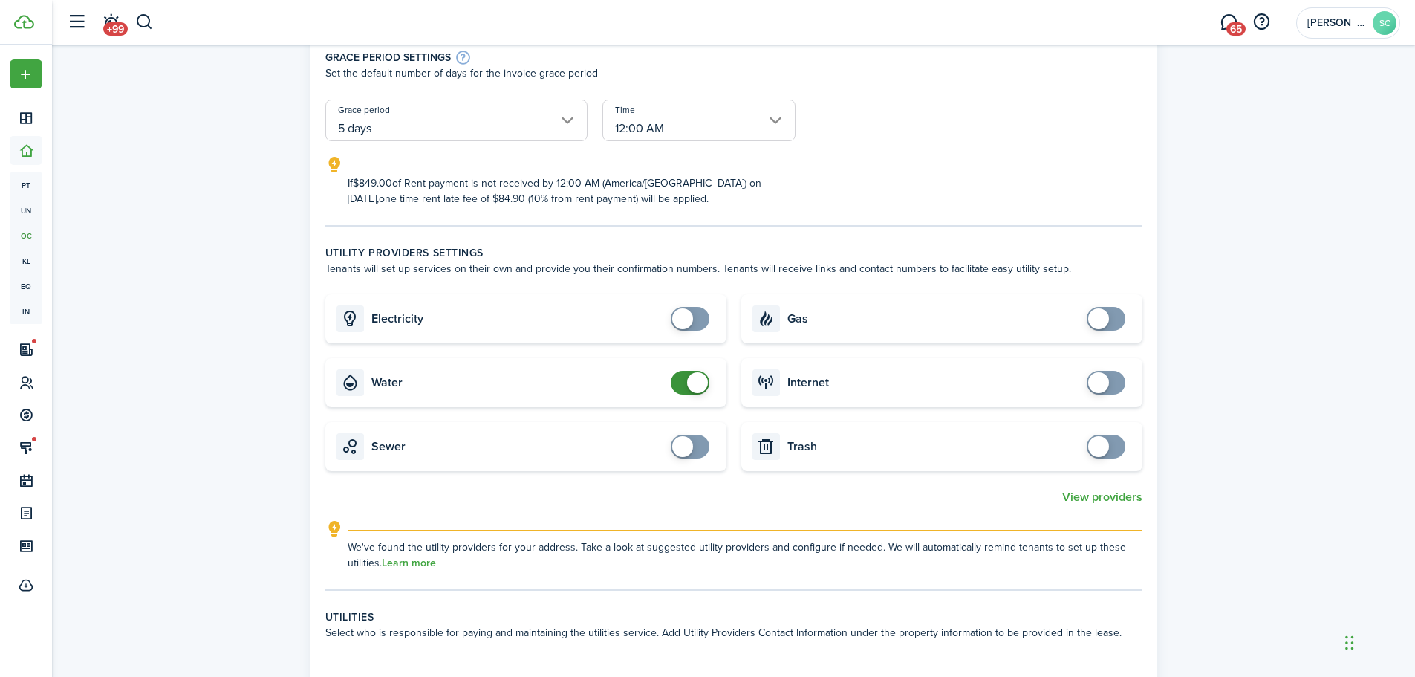
click at [695, 384] on span at bounding box center [697, 382] width 21 height 21
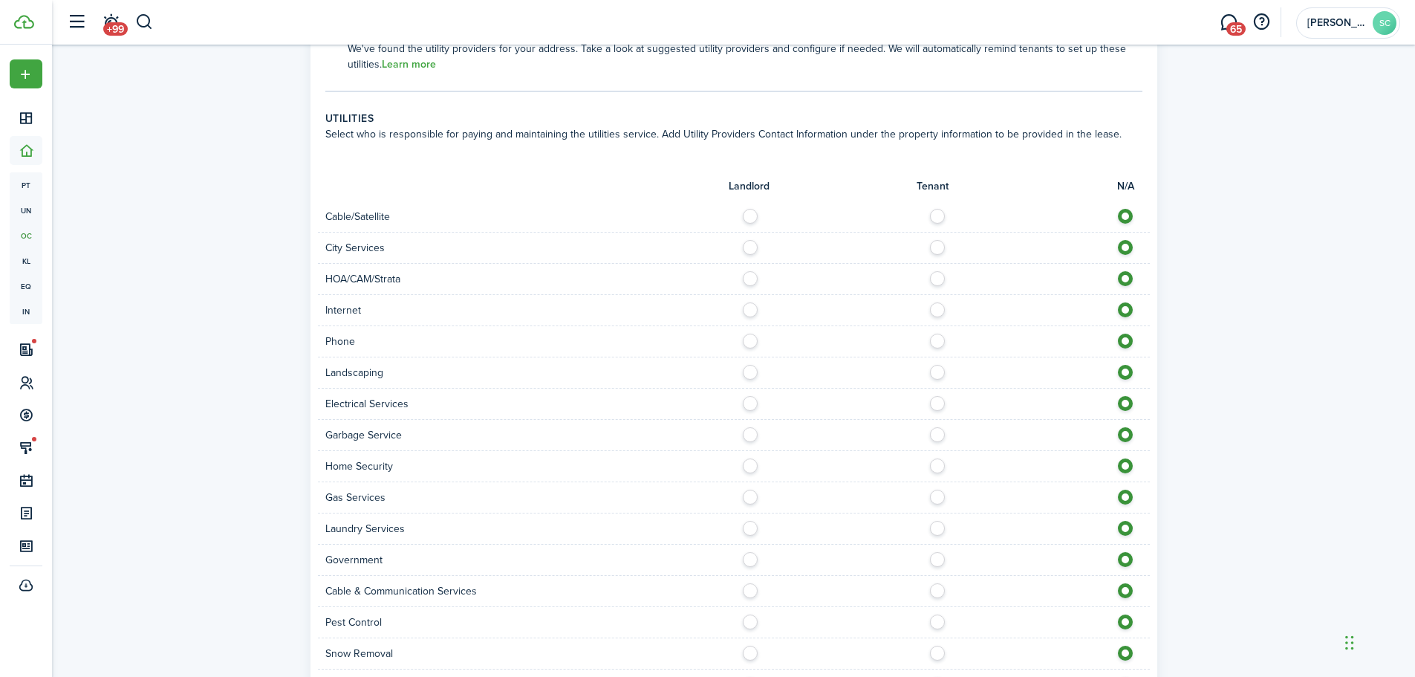
scroll to position [817, 0]
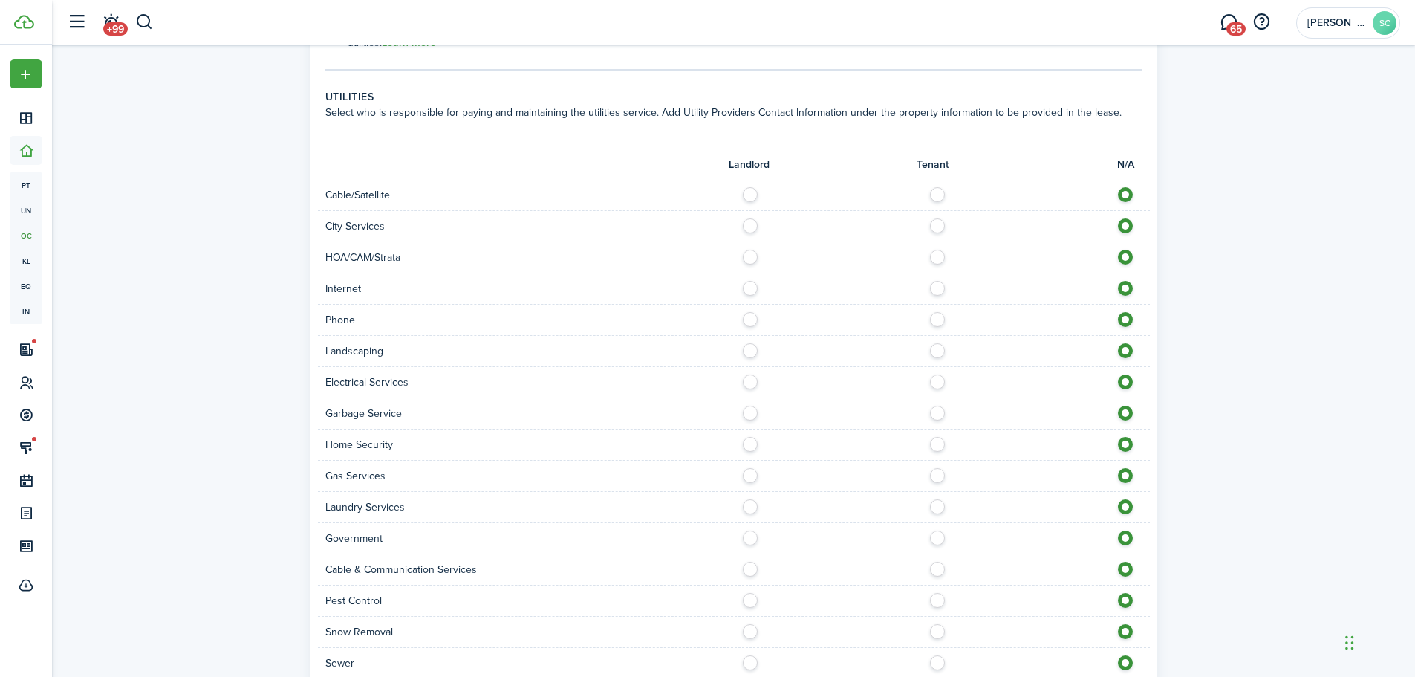
click at [935, 192] on label at bounding box center [941, 190] width 26 height 7
radio input "true"
click at [754, 226] on label at bounding box center [754, 221] width 26 height 7
radio input "true"
click at [752, 255] on label at bounding box center [754, 253] width 26 height 7
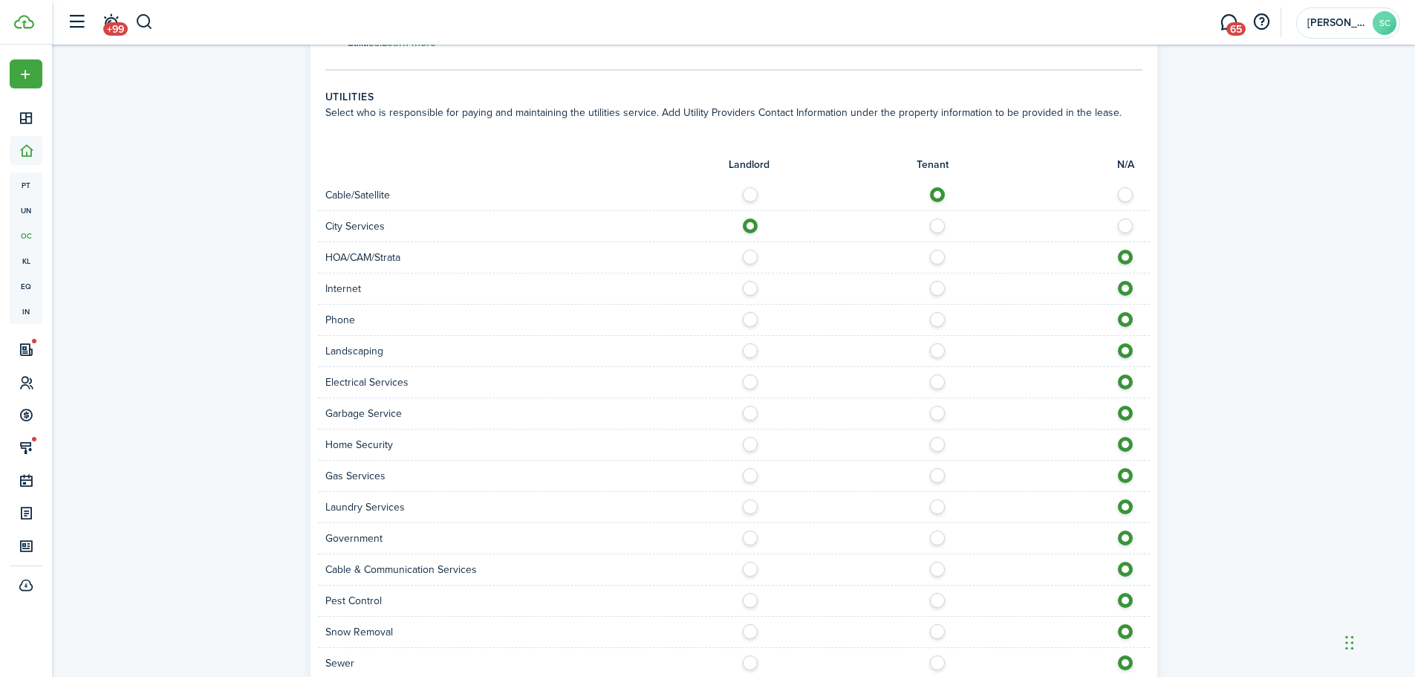
radio input "true"
click at [934, 284] on label at bounding box center [941, 284] width 26 height 7
radio input "true"
click at [941, 318] on label at bounding box center [941, 315] width 26 height 7
radio input "true"
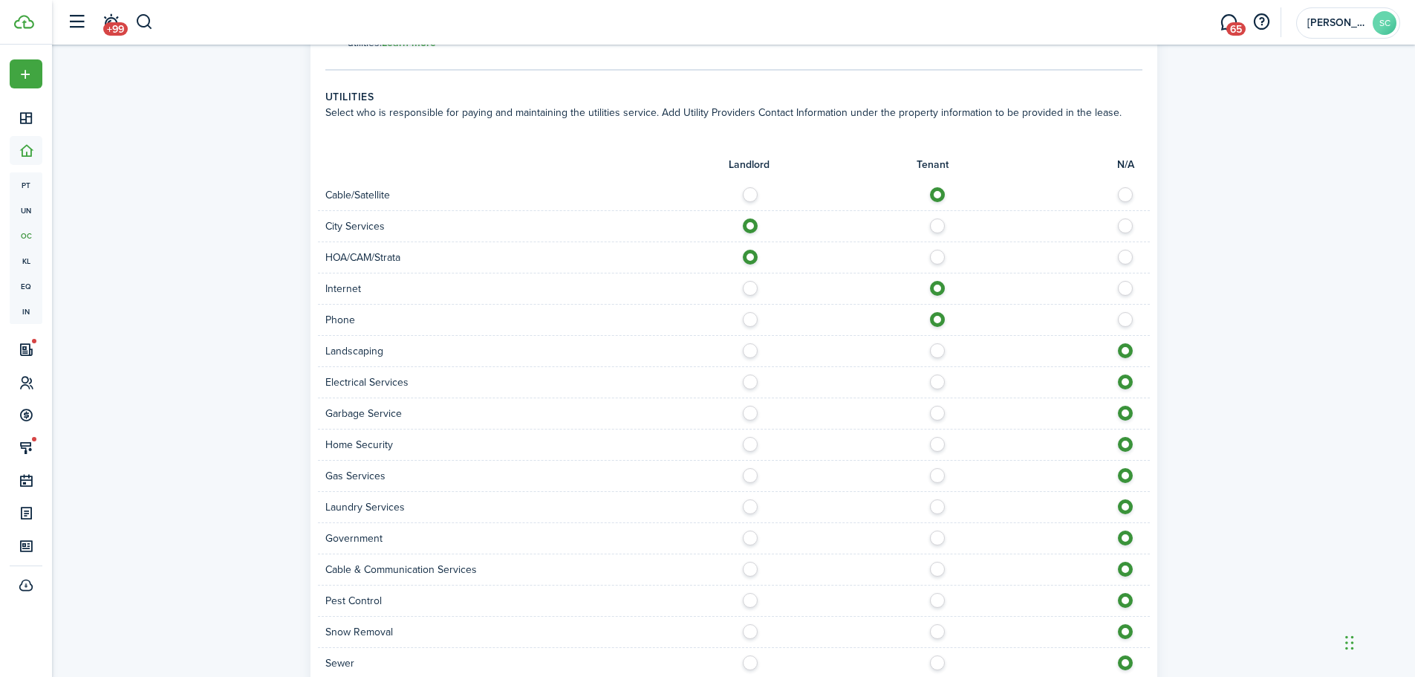
click at [752, 349] on label at bounding box center [754, 346] width 26 height 7
radio input "true"
click at [933, 378] on label at bounding box center [941, 377] width 26 height 7
radio input "true"
click at [747, 411] on label at bounding box center [754, 408] width 26 height 7
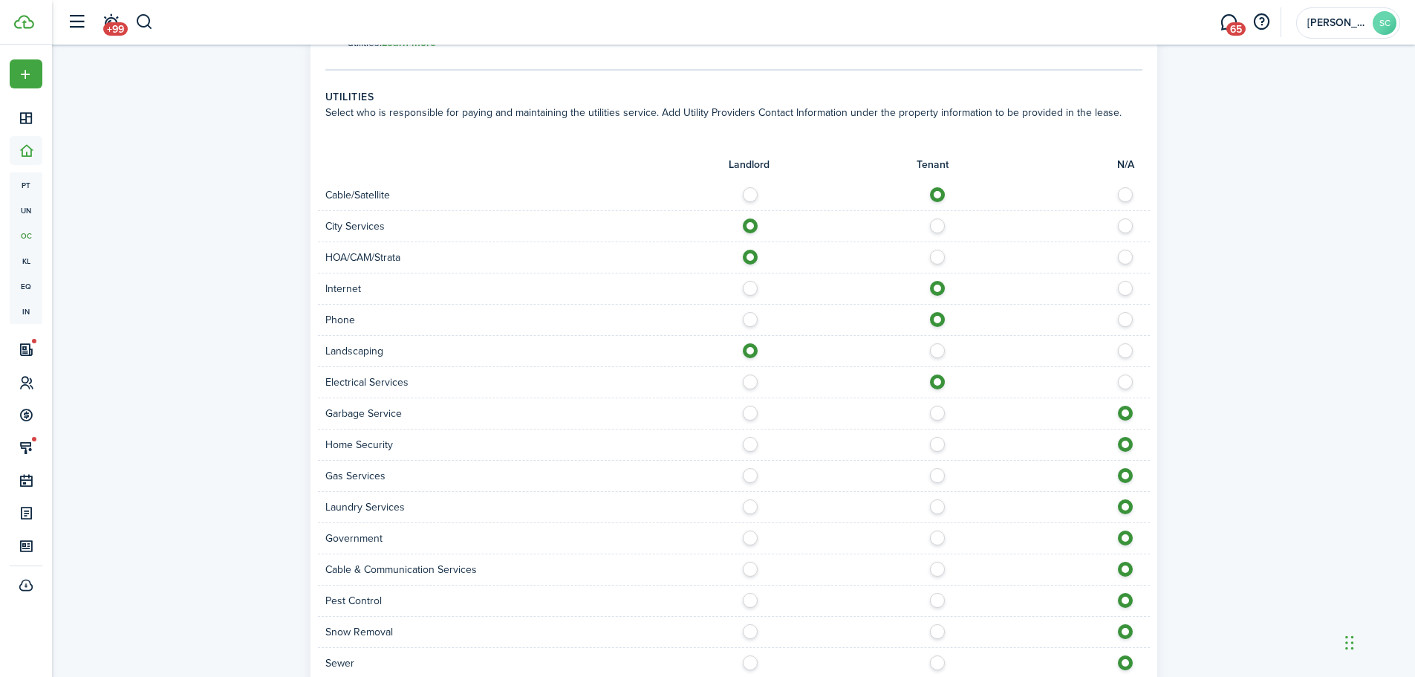
radio input "true"
click at [942, 440] on label at bounding box center [941, 440] width 26 height 7
radio input "true"
click at [752, 472] on label at bounding box center [754, 471] width 26 height 7
radio input "true"
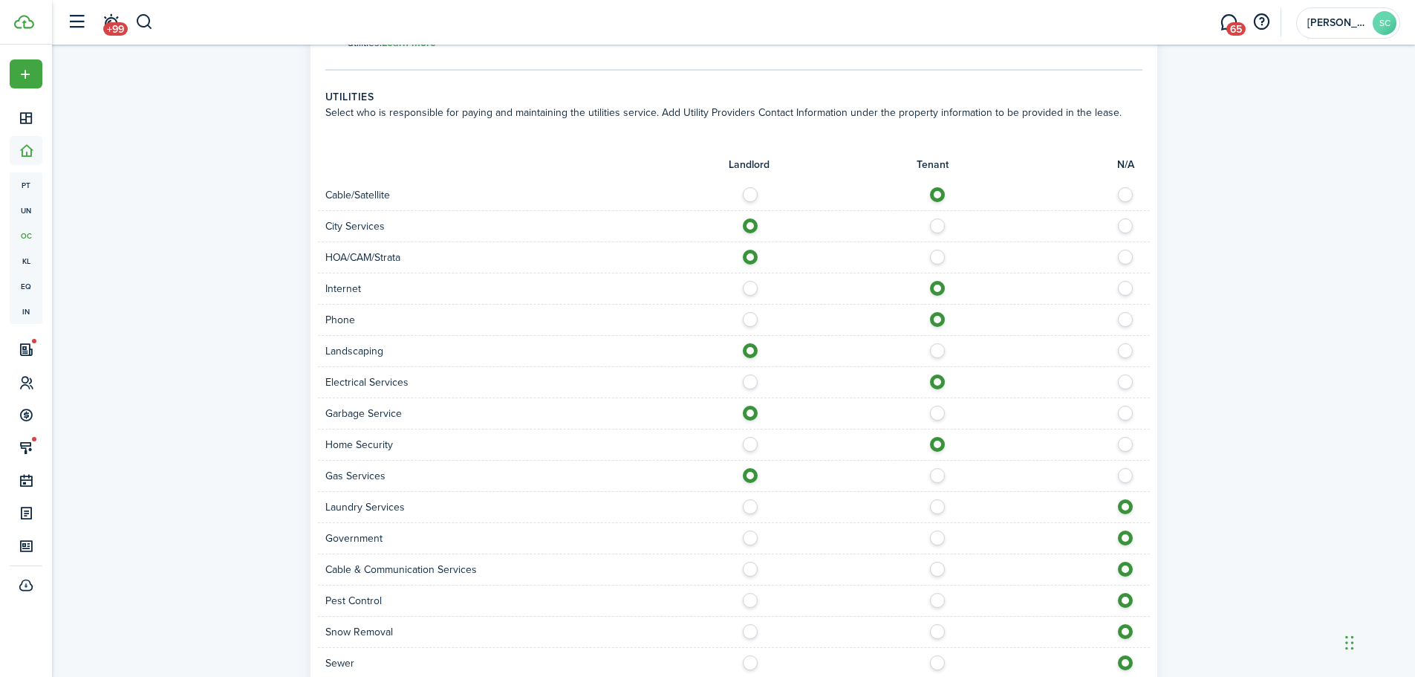
scroll to position [961, 0]
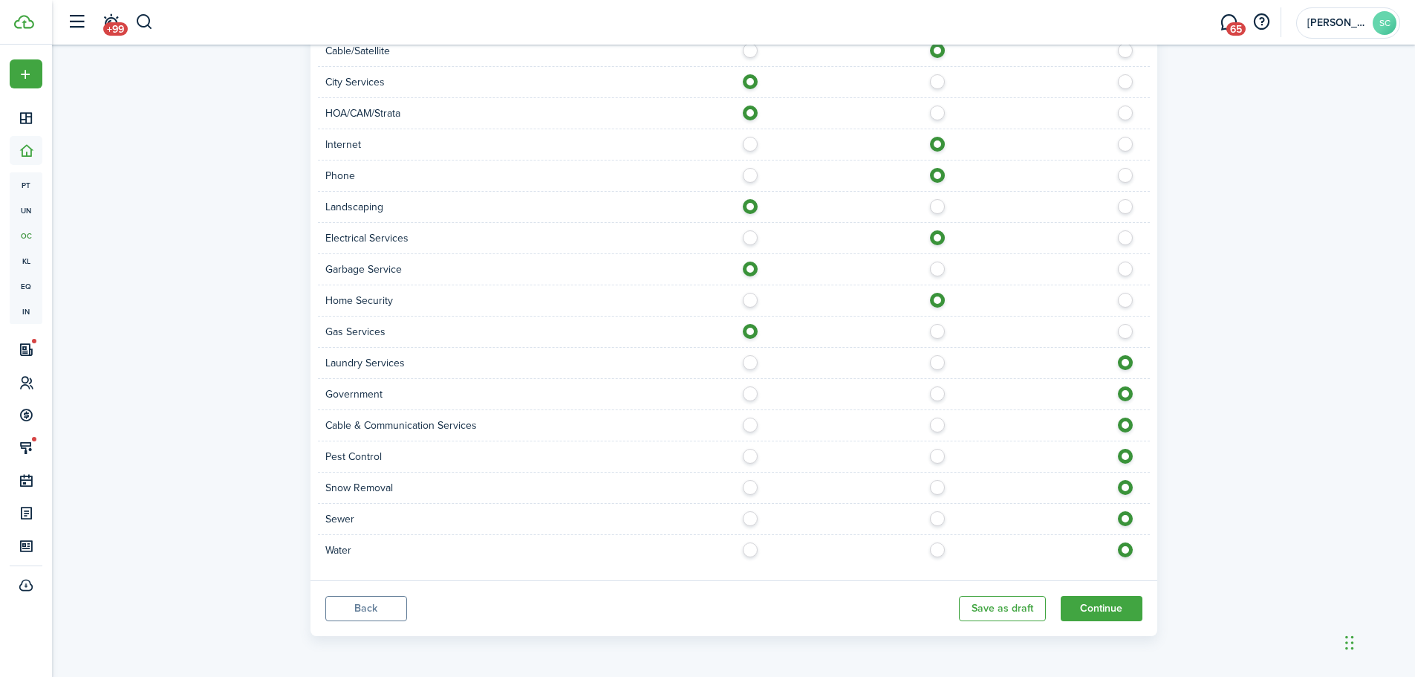
click at [939, 358] on label at bounding box center [941, 358] width 26 height 7
radio input "true"
click at [745, 393] on label at bounding box center [754, 389] width 26 height 7
radio input "true"
click at [749, 425] on label at bounding box center [754, 420] width 26 height 7
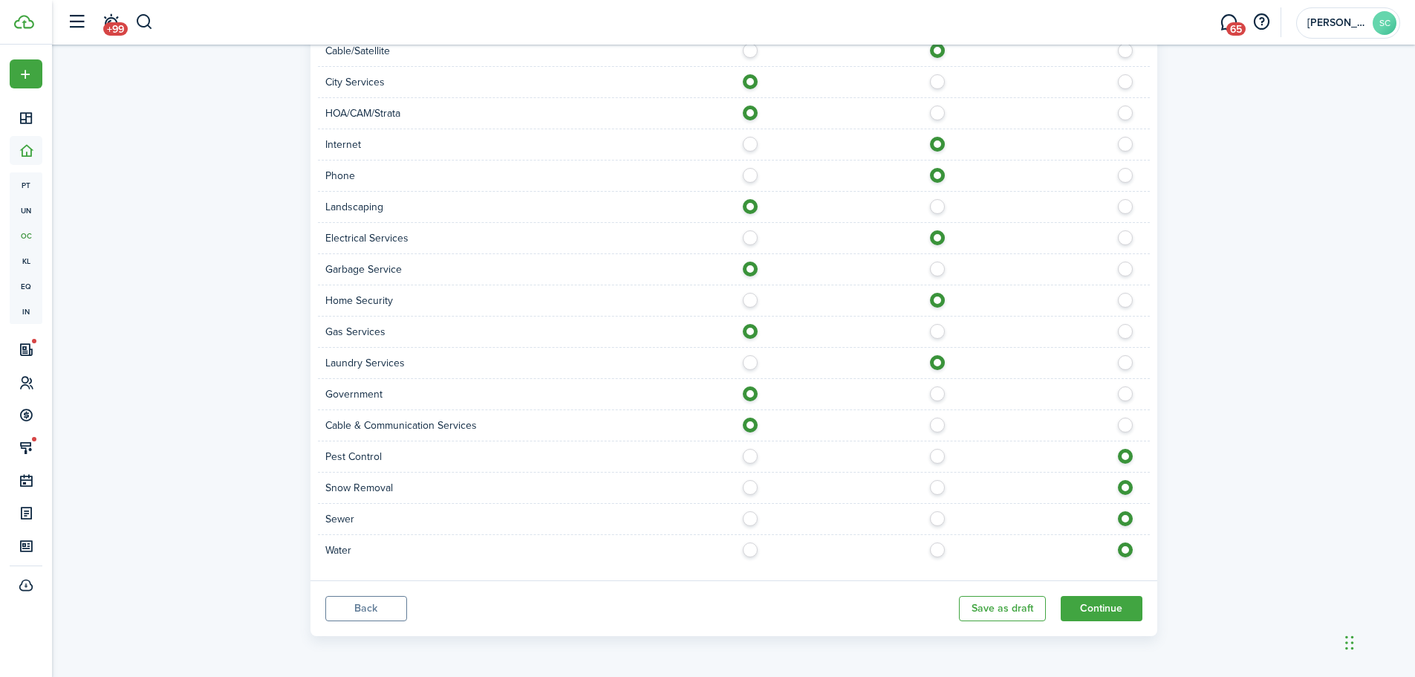
click at [936, 417] on div "Cable & Communication Services" at bounding box center [734, 425] width 832 height 31
click at [940, 425] on label at bounding box center [941, 420] width 26 height 7
radio input "false"
radio input "true"
click at [758, 448] on div "Pest Control" at bounding box center [734, 456] width 832 height 31
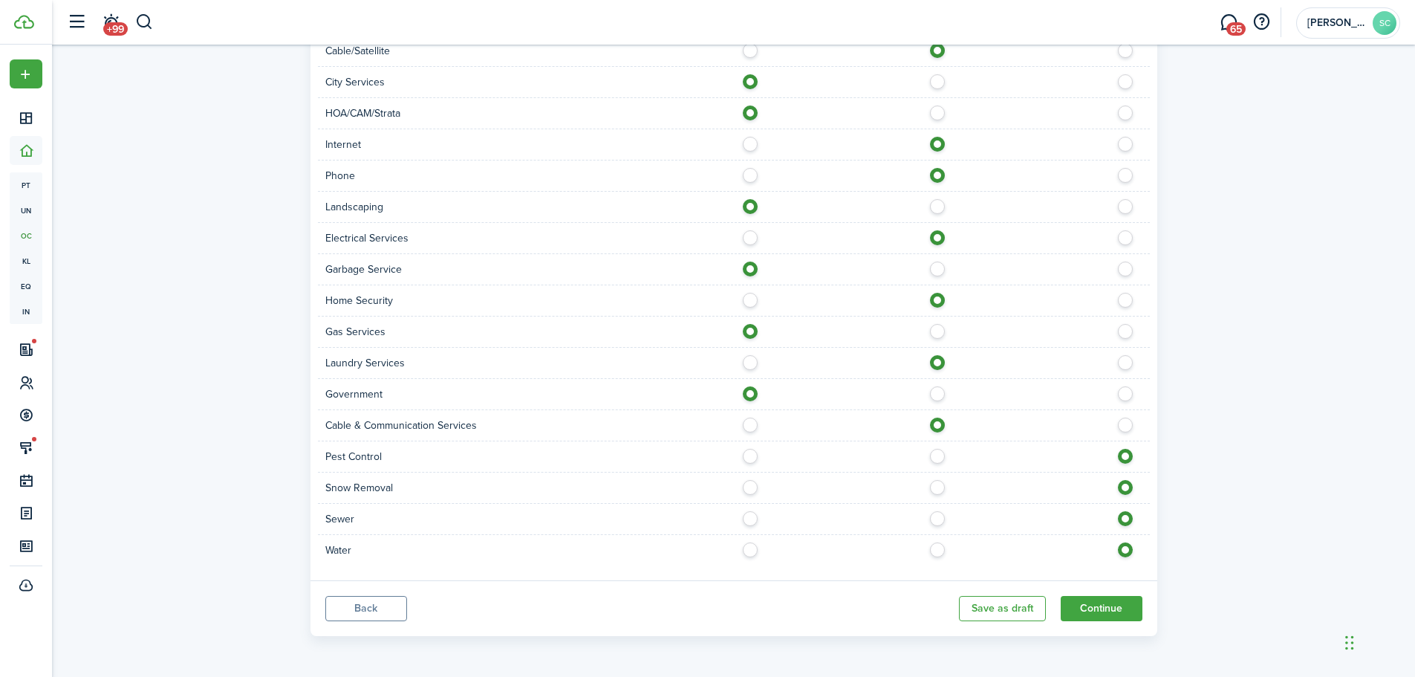
click at [755, 455] on label at bounding box center [754, 452] width 26 height 7
radio input "true"
click at [751, 487] on label at bounding box center [754, 483] width 26 height 7
radio input "true"
click at [755, 518] on label at bounding box center [754, 514] width 26 height 7
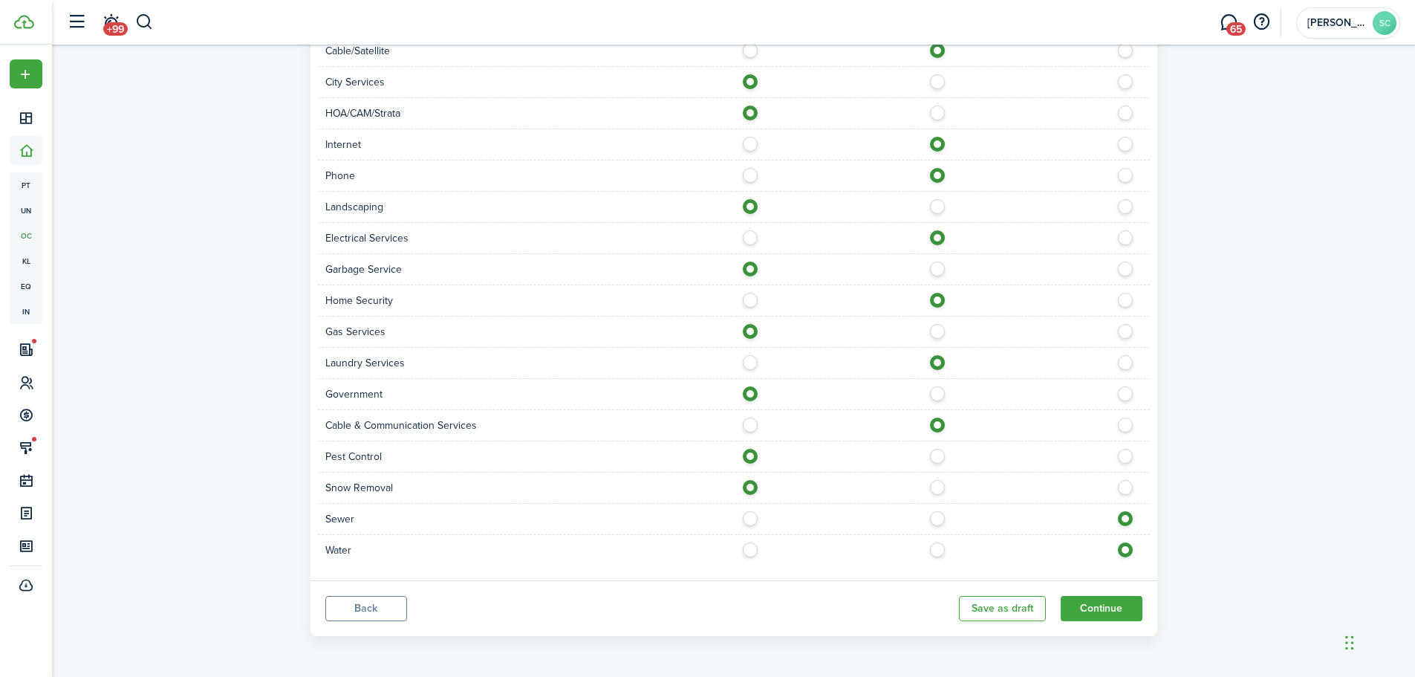
radio input "true"
click at [752, 550] on label at bounding box center [754, 545] width 26 height 7
radio input "true"
click at [1119, 603] on button "Continue" at bounding box center [1102, 608] width 82 height 25
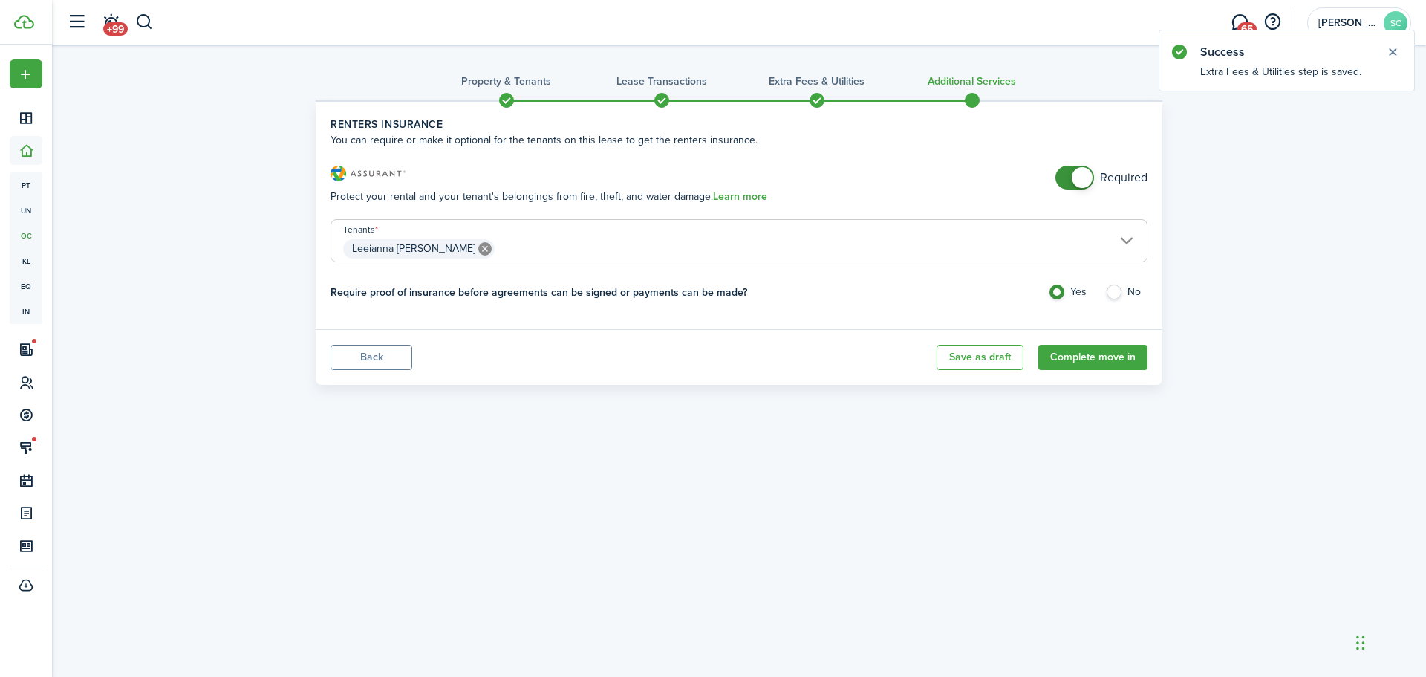
checkbox input "false"
click at [1067, 176] on span at bounding box center [1074, 178] width 15 height 24
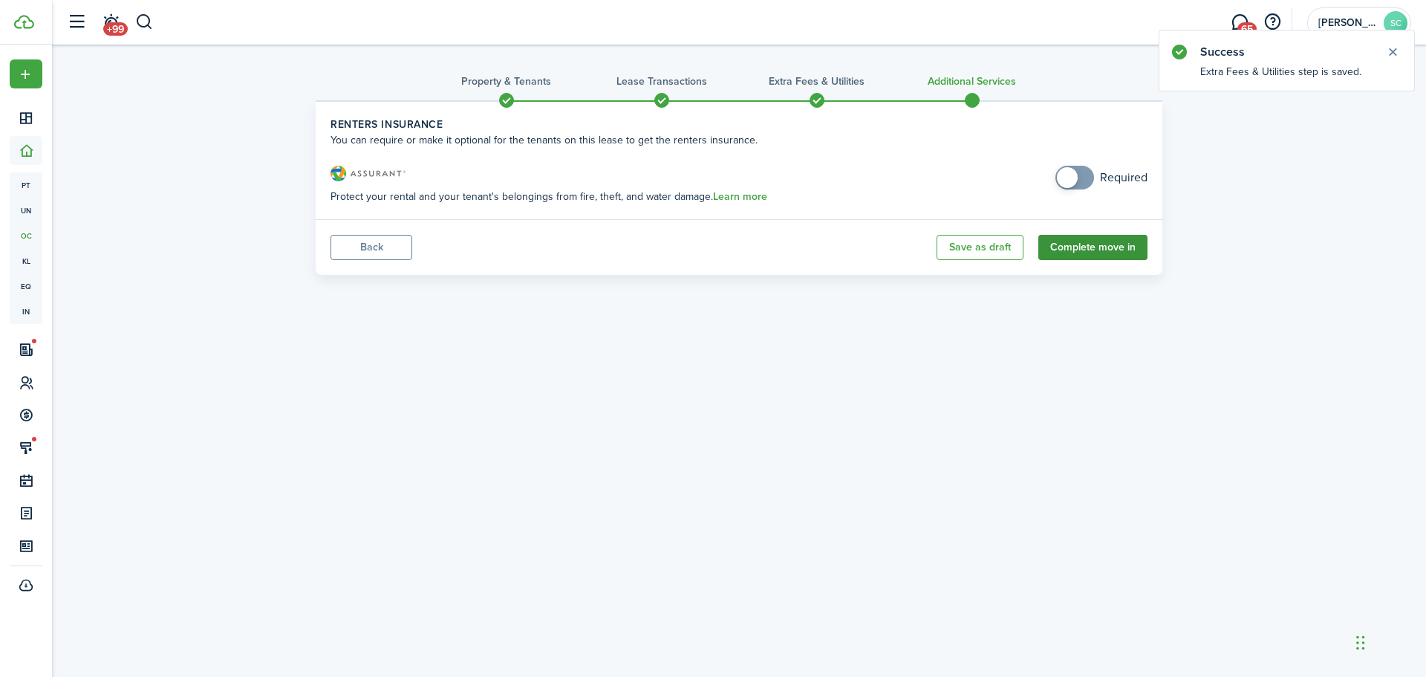
click at [1092, 248] on button "Complete move in" at bounding box center [1092, 247] width 109 height 25
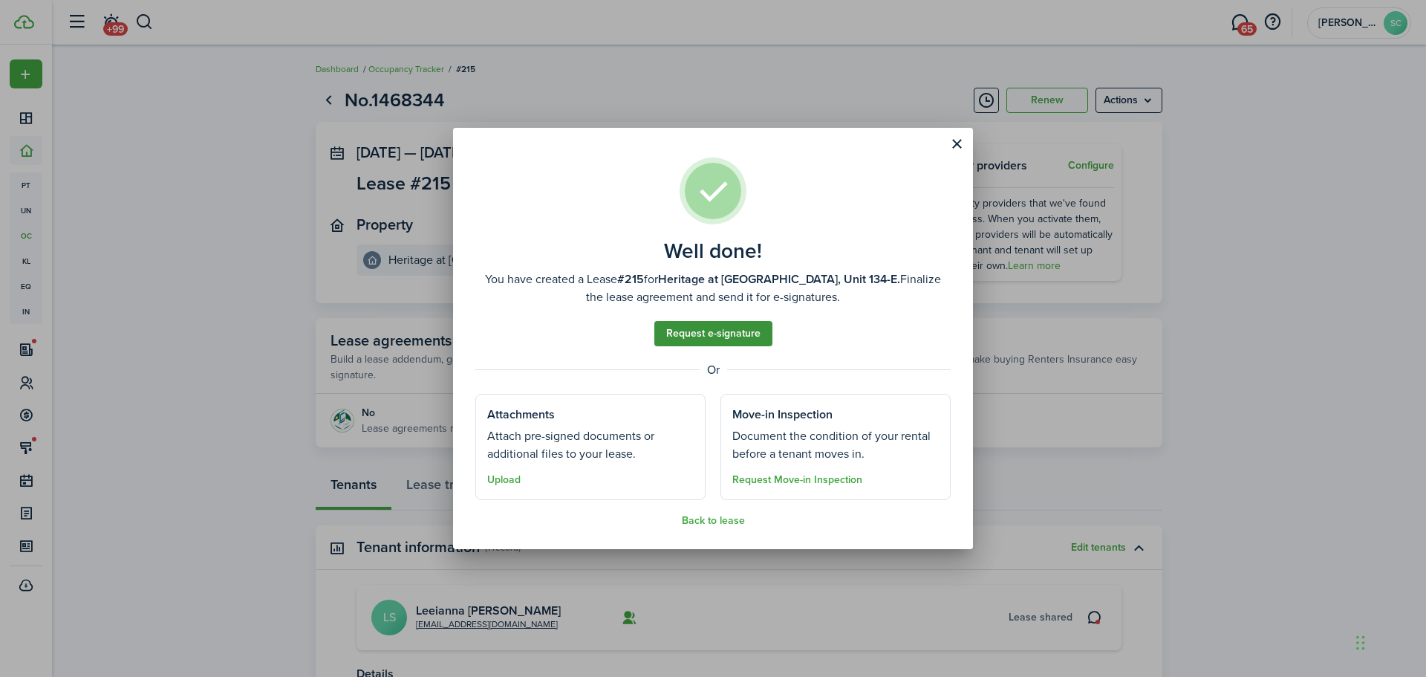
click at [757, 336] on link "Request e-signature" at bounding box center [713, 333] width 118 height 25
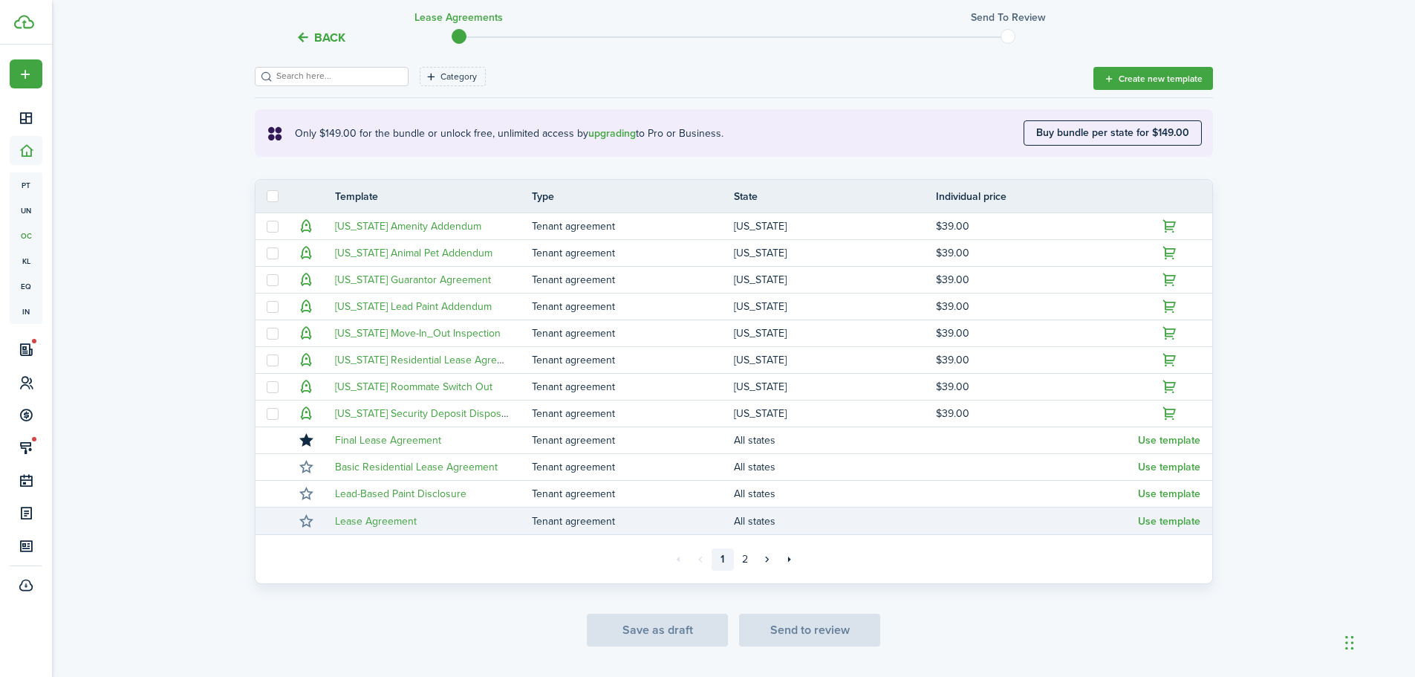
scroll to position [223, 0]
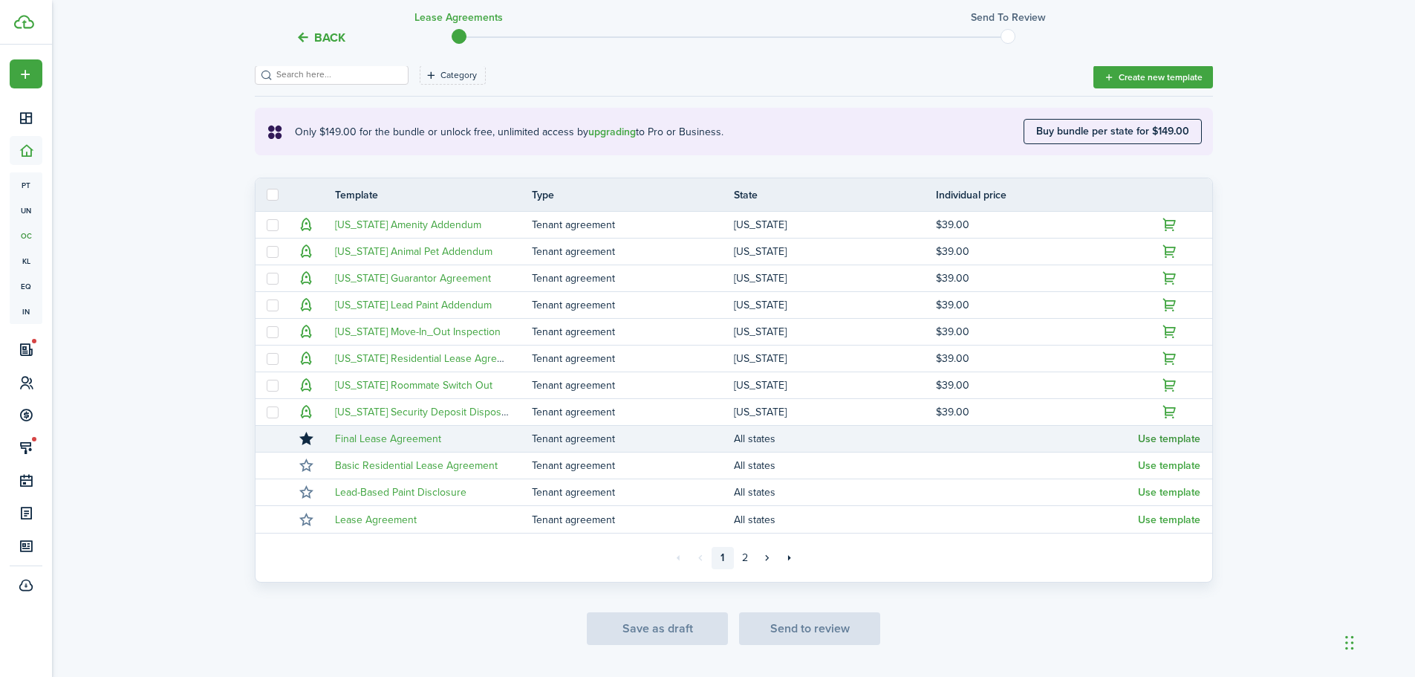
click at [1168, 438] on button "Use template" at bounding box center [1169, 439] width 62 height 12
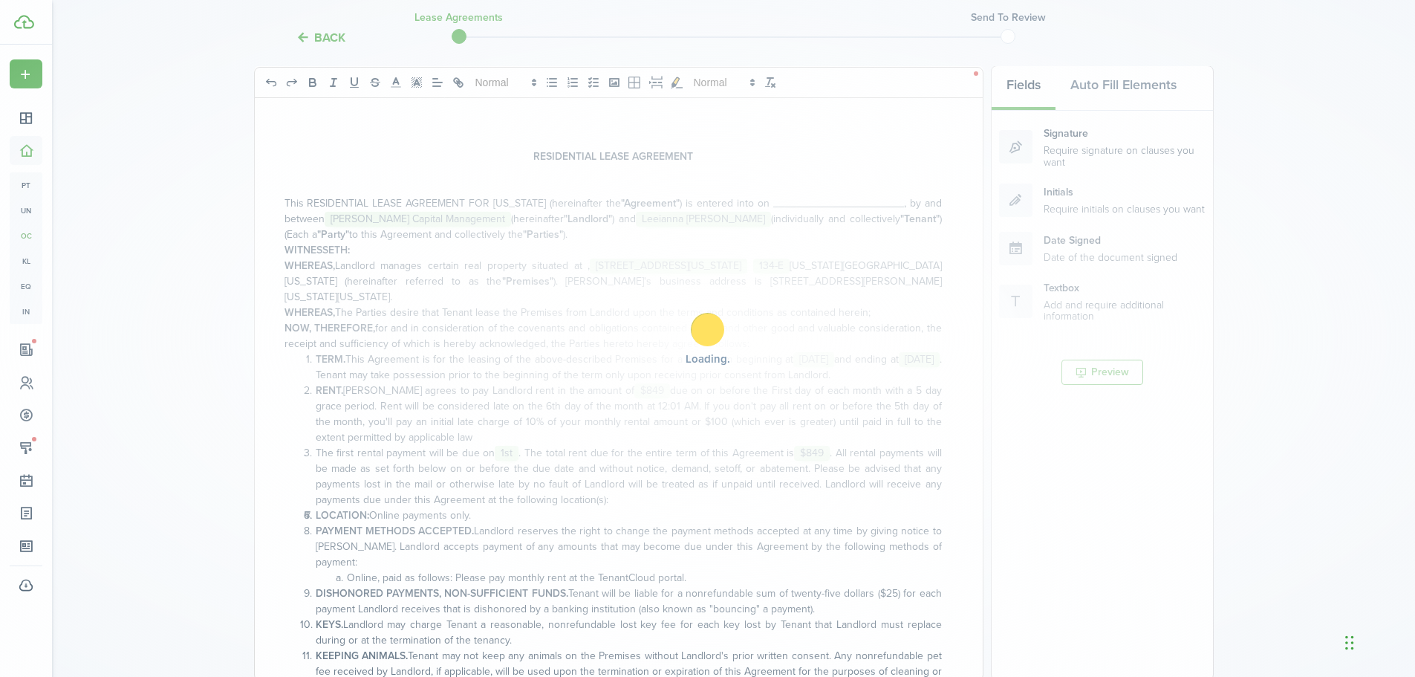
scroll to position [198, 0]
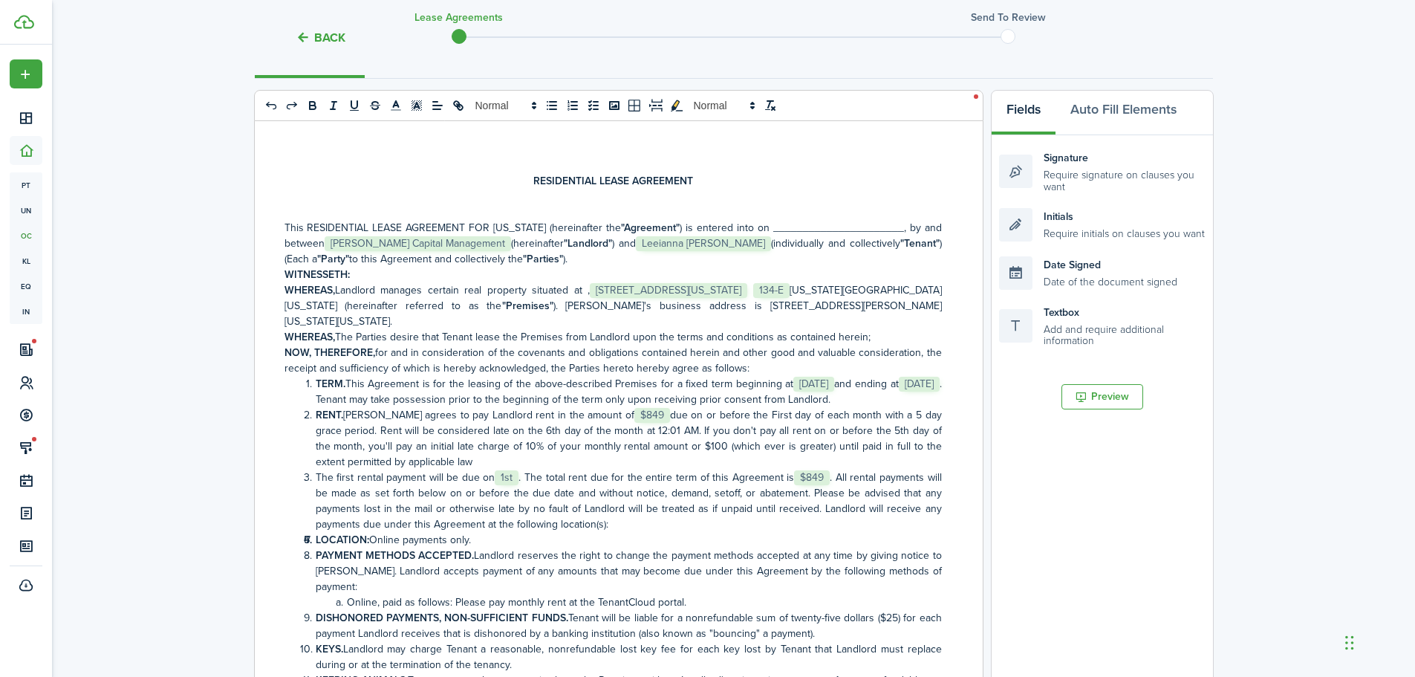
drag, startPoint x: 831, startPoint y: 221, endPoint x: 903, endPoint y: 238, distance: 74.2
click at [832, 221] on p "This RESIDENTIAL LEASE AGREEMENT FOR [US_STATE] (hereinafter the "Agreement" ) …" at bounding box center [612, 243] width 657 height 47
drag, startPoint x: 321, startPoint y: 241, endPoint x: 354, endPoint y: 239, distance: 32.8
click at [354, 239] on p "This RESIDENTIAL LEASE AGREEMENT FOR [US_STATE] (hereinafter the "Agreement" ) …" at bounding box center [612, 243] width 657 height 47
click at [354, 105] on icon "underline" at bounding box center [354, 105] width 13 height 13
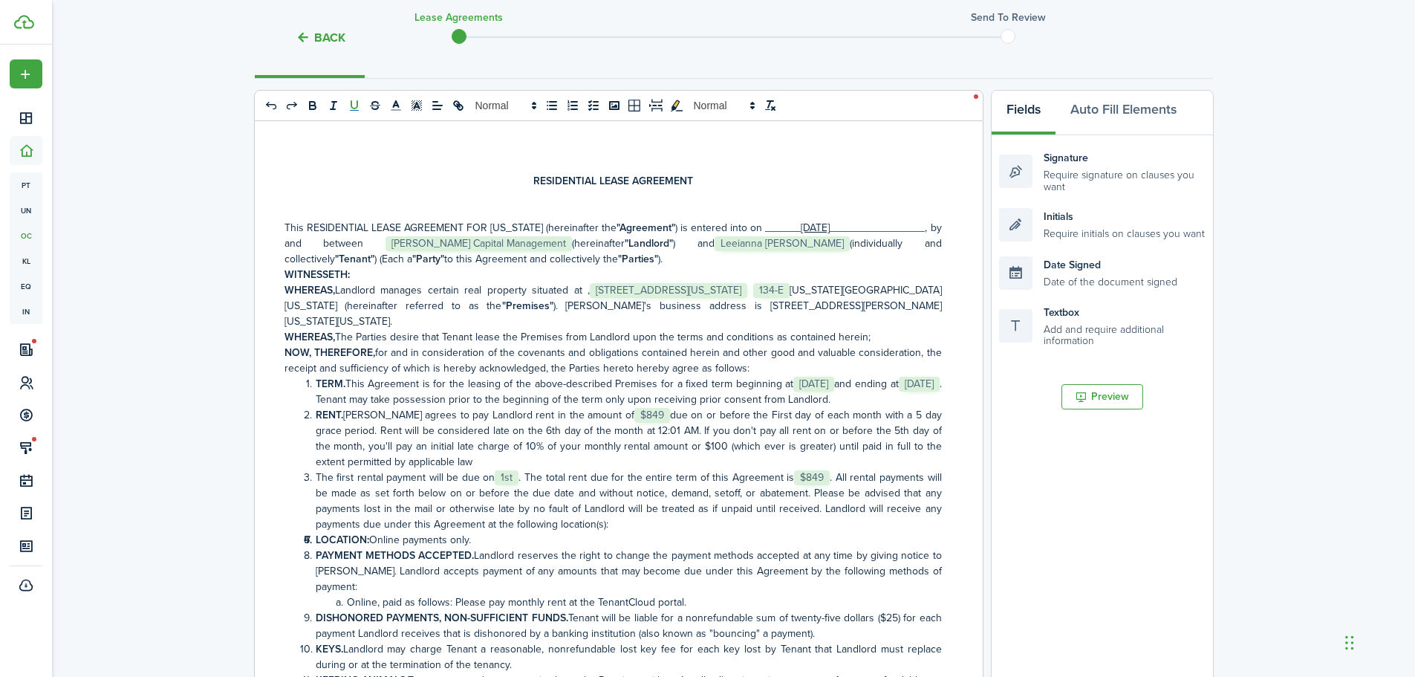
drag, startPoint x: 439, startPoint y: 244, endPoint x: 836, endPoint y: 319, distance: 404.5
click at [440, 243] on p "This RESIDENTIAL LEASE AGREEMENT FOR [US_STATE] (hereinafter the "Agreement" ) …" at bounding box center [612, 243] width 657 height 47
click at [432, 239] on p "This RESIDENTIAL LEASE AGREEMENT FOR [US_STATE] (hereinafter the "Agreement" ) …" at bounding box center [612, 243] width 657 height 47
drag, startPoint x: 814, startPoint y: 288, endPoint x: 824, endPoint y: 287, distance: 9.7
click at [815, 288] on p "WHEREAS, [PERSON_NAME] manages certain real property situated at ,﻿ [STREET_ADD…" at bounding box center [612, 305] width 657 height 47
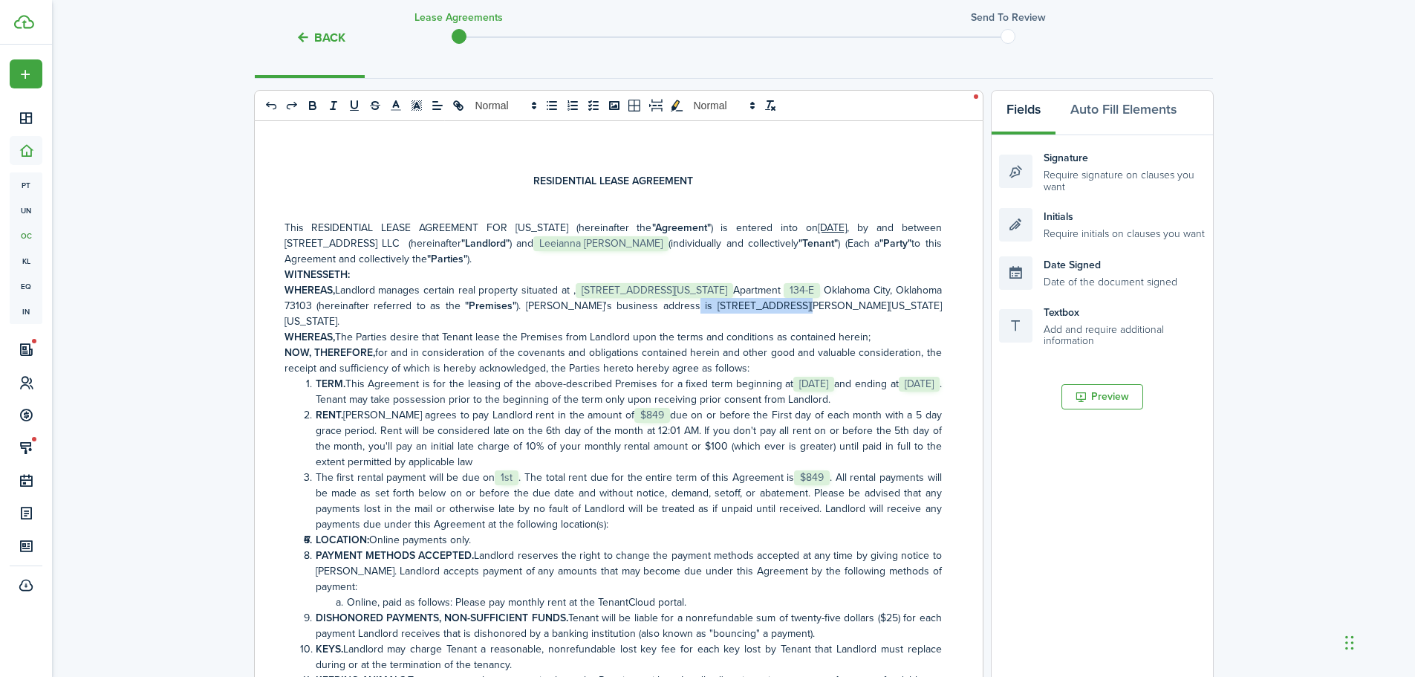
drag, startPoint x: 743, startPoint y: 304, endPoint x: 853, endPoint y: 307, distance: 110.0
click at [853, 307] on p "WHEREAS, [PERSON_NAME] manages certain real property situated at ,﻿ [STREET_ADD…" at bounding box center [612, 305] width 657 height 47
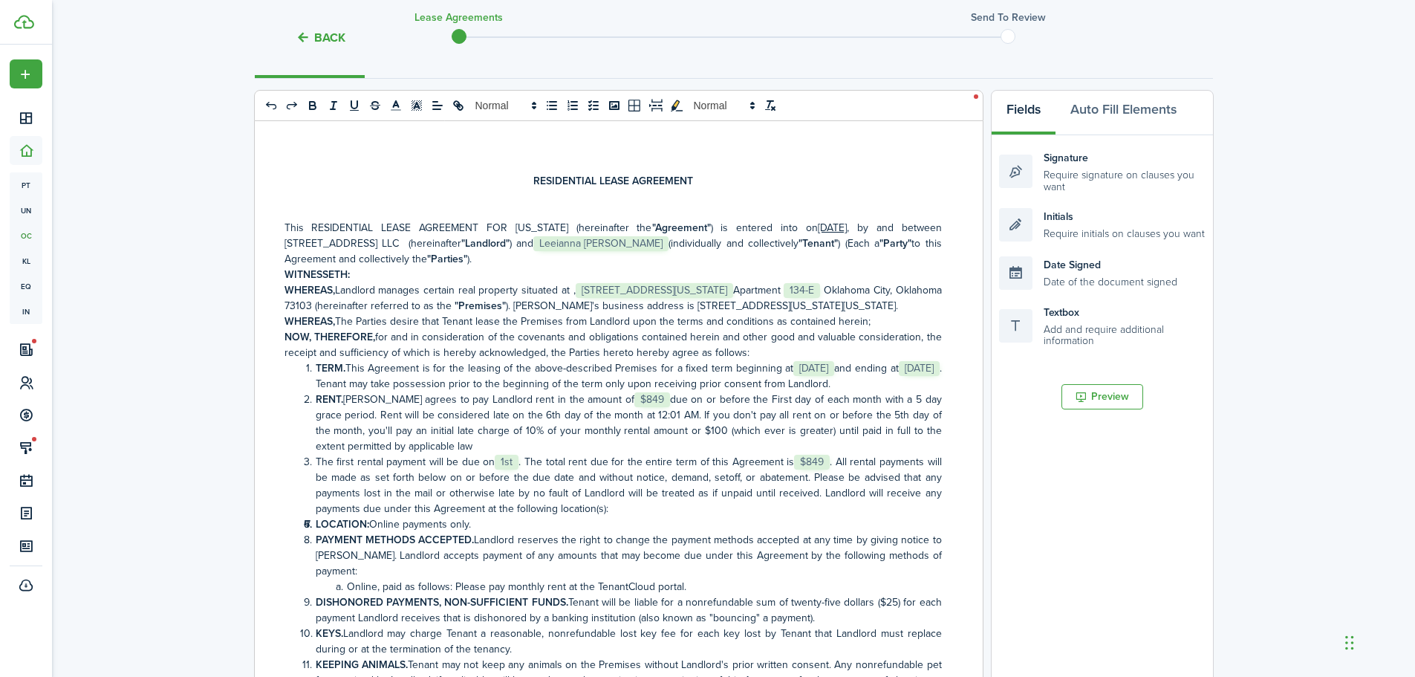
click at [633, 411] on li "RENT. [PERSON_NAME] agrees to pay Landlord rent in the amount of ﻿﻿﻿﻿﻿ $849 ﻿﻿﻿…" at bounding box center [621, 422] width 642 height 62
drag, startPoint x: 524, startPoint y: 481, endPoint x: 821, endPoint y: 475, distance: 296.4
click at [821, 475] on li "The first rental payment will be due on ﻿﻿﻿﻿﻿ 1st ﻿﻿﻿﻿﻿. The total rent due for…" at bounding box center [621, 485] width 642 height 62
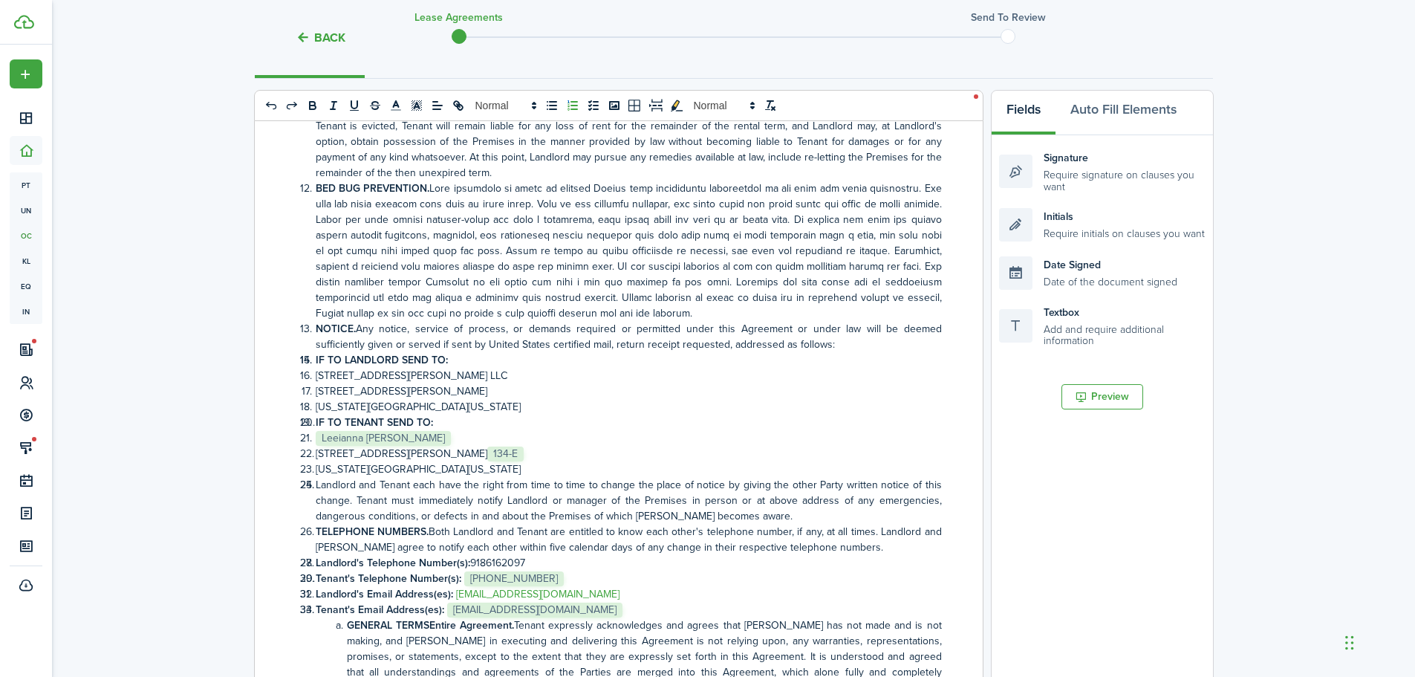
scroll to position [3342, 0]
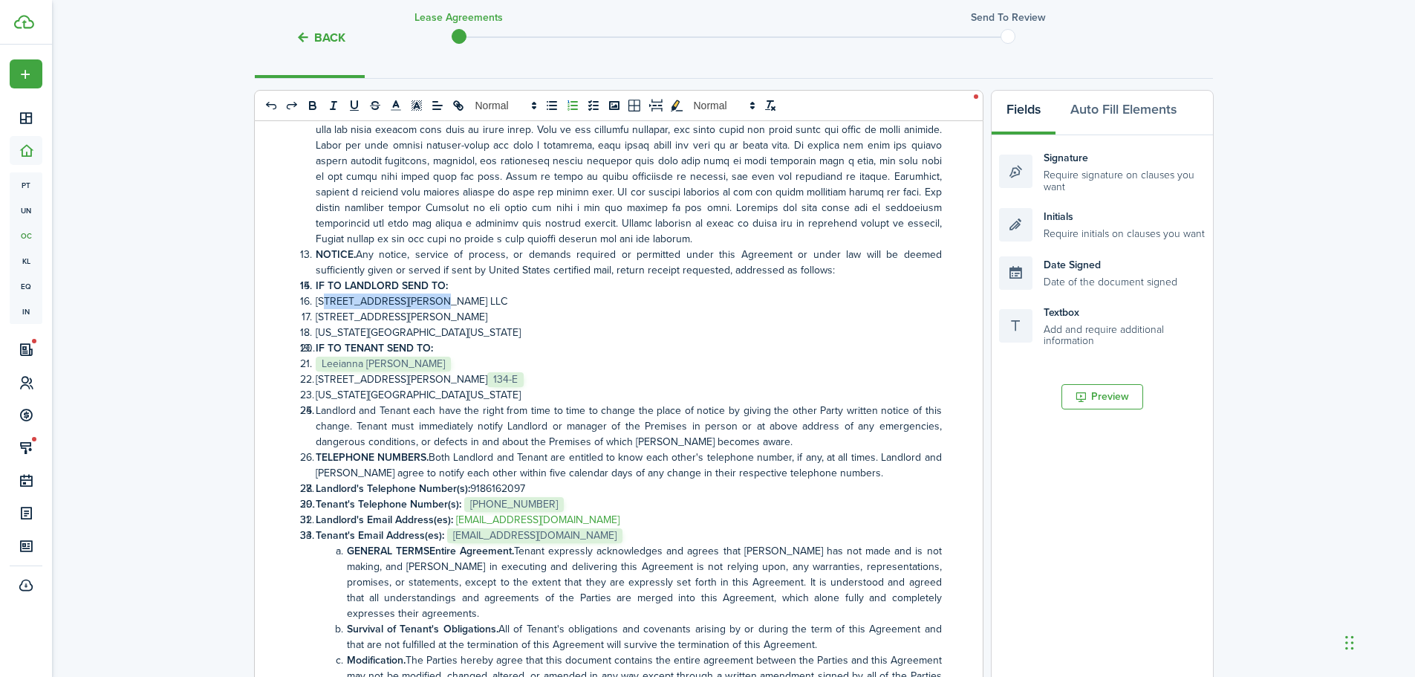
drag, startPoint x: 423, startPoint y: 283, endPoint x: 318, endPoint y: 291, distance: 105.8
click at [318, 293] on li "[STREET_ADDRESS][PERSON_NAME] LLC" at bounding box center [621, 301] width 642 height 16
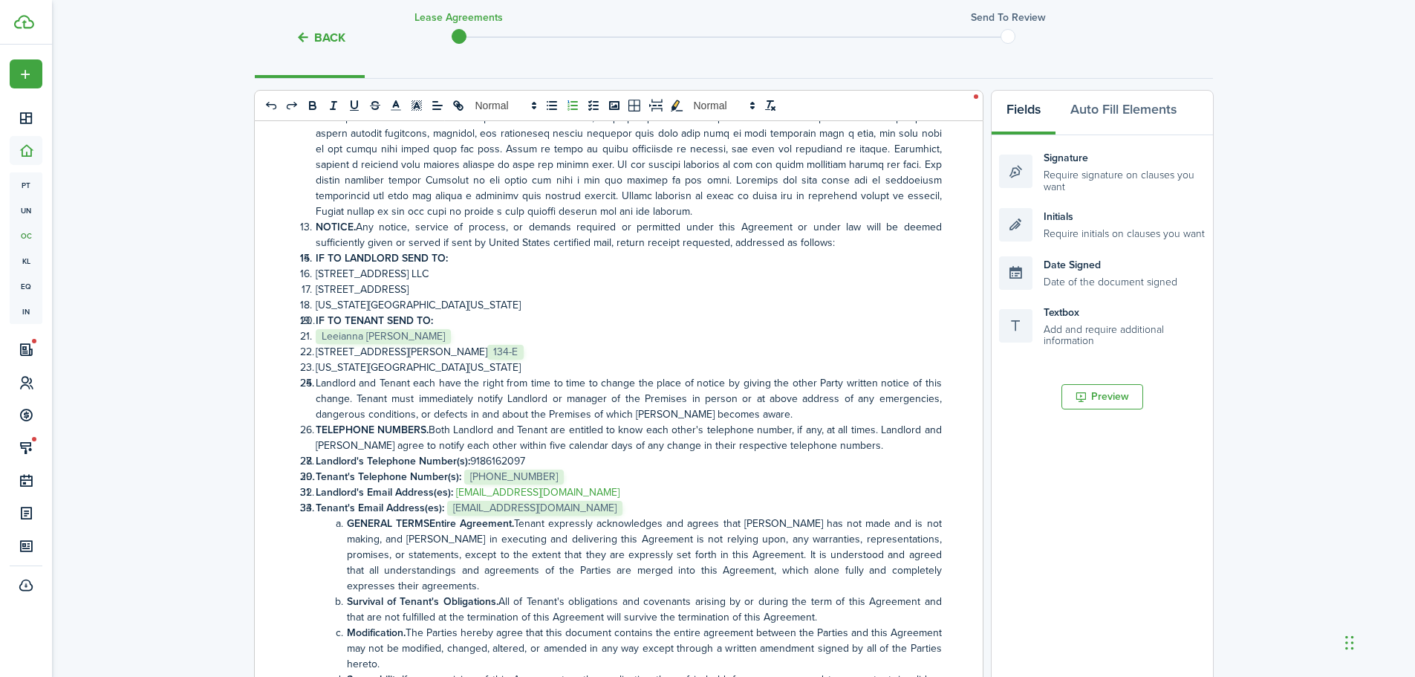
click at [518, 297] on li "[US_STATE][GEOGRAPHIC_DATA][US_STATE]" at bounding box center [621, 305] width 642 height 16
drag, startPoint x: 425, startPoint y: 335, endPoint x: 323, endPoint y: 341, distance: 101.9
click at [323, 344] on li "[STREET_ADDRESS][PERSON_NAME] ﻿﻿﻿﻿﻿﻿﻿ 134-E ﻿﻿﻿﻿﻿﻿﻿" at bounding box center [621, 352] width 642 height 16
click at [430, 515] on strong "GENERAL TERMSEntire Agreement." at bounding box center [430, 523] width 167 height 16
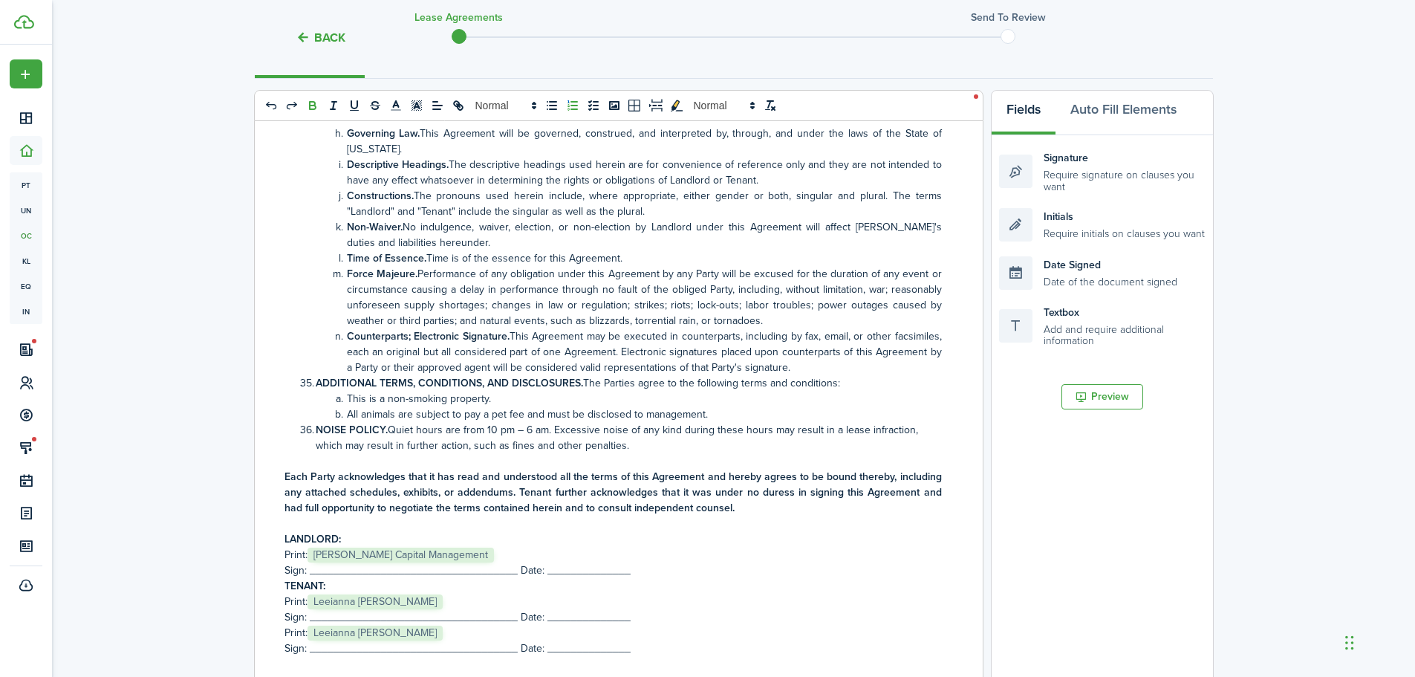
scroll to position [4153, 0]
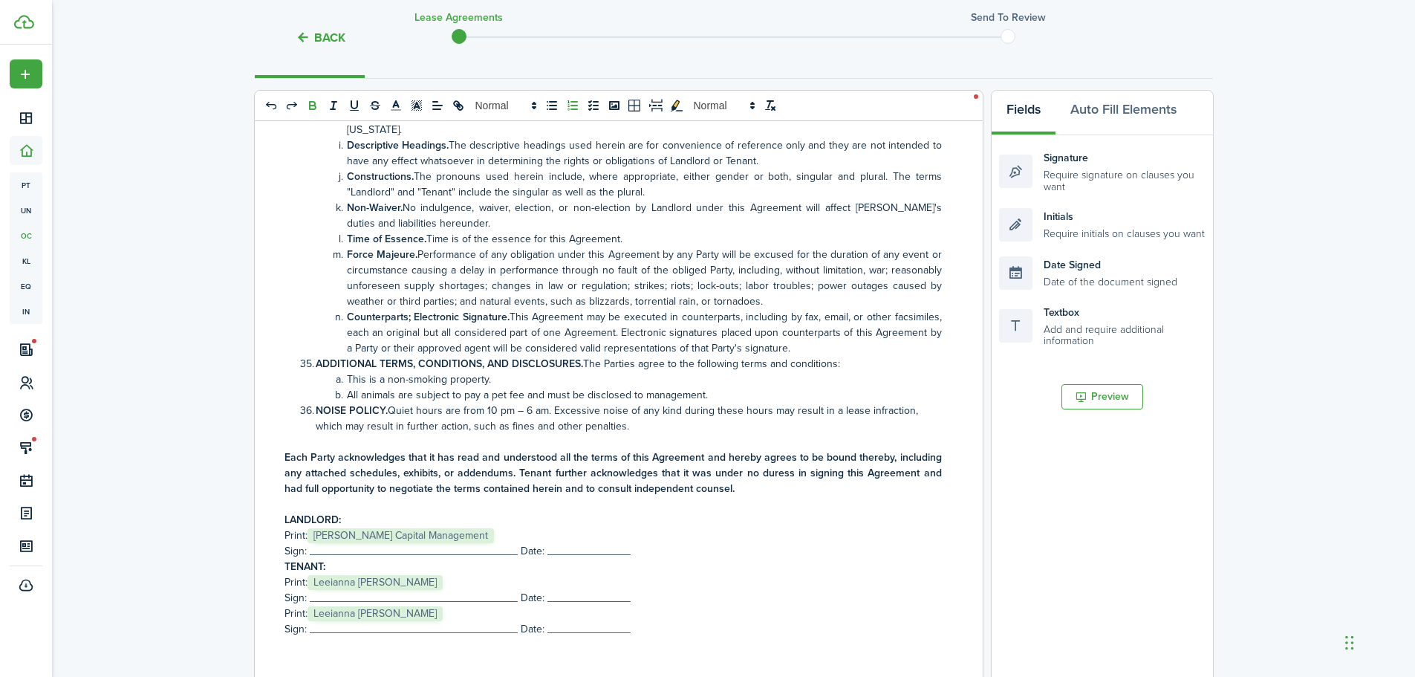
click at [504, 527] on p "Print: ﻿ [PERSON_NAME] Capital Management ﻿" at bounding box center [612, 535] width 657 height 16
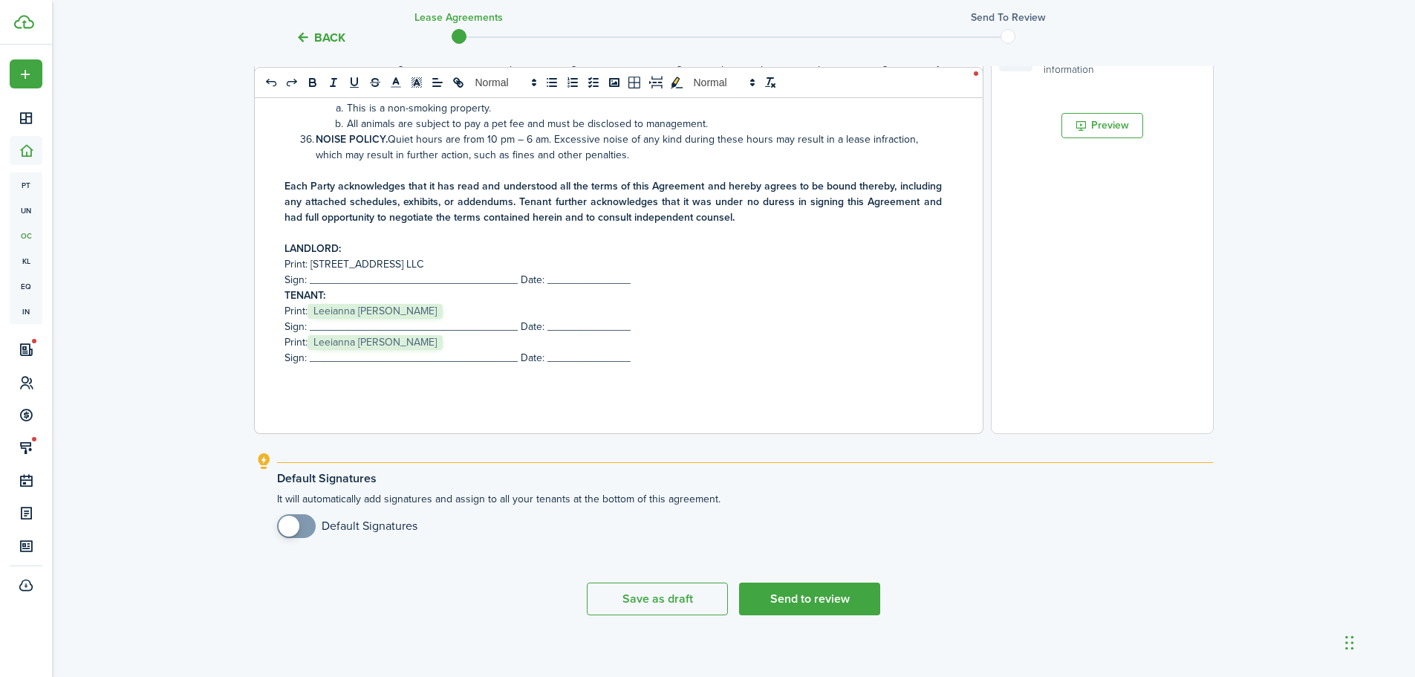
scroll to position [478, 0]
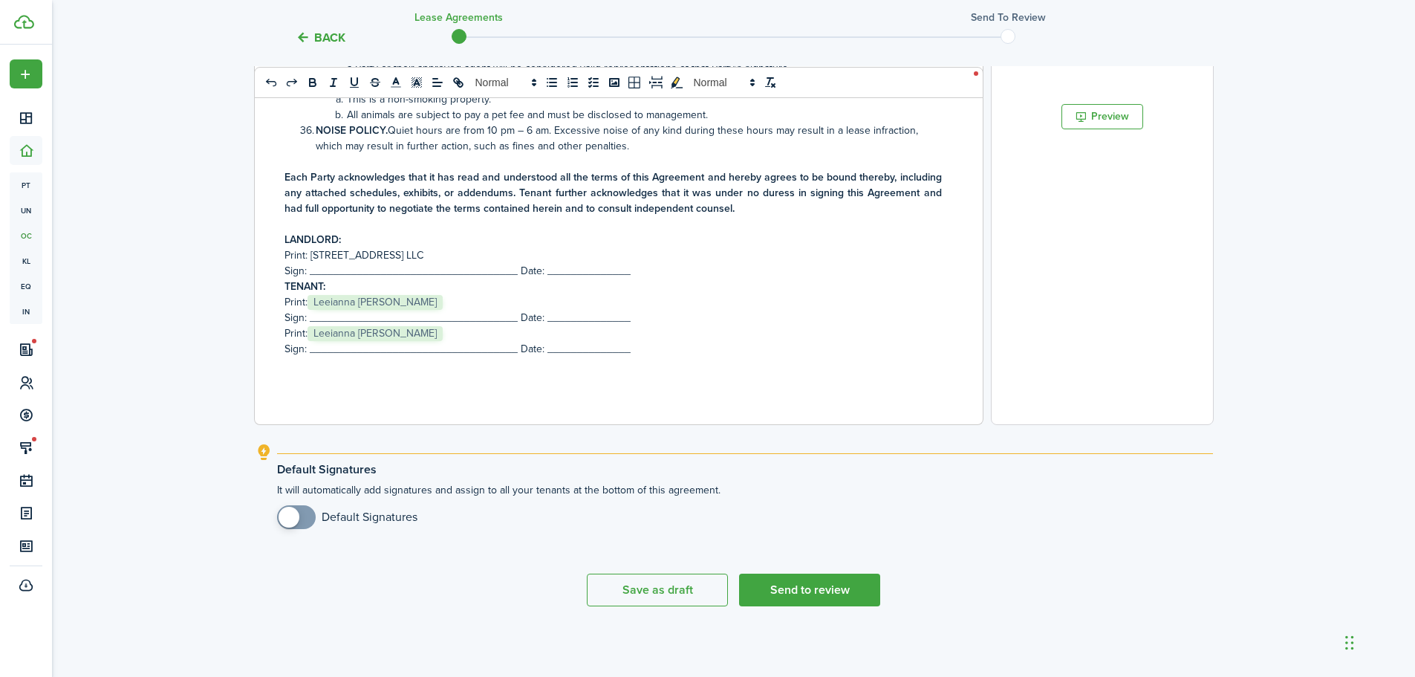
checkbox input "true"
click at [302, 518] on span at bounding box center [296, 517] width 15 height 24
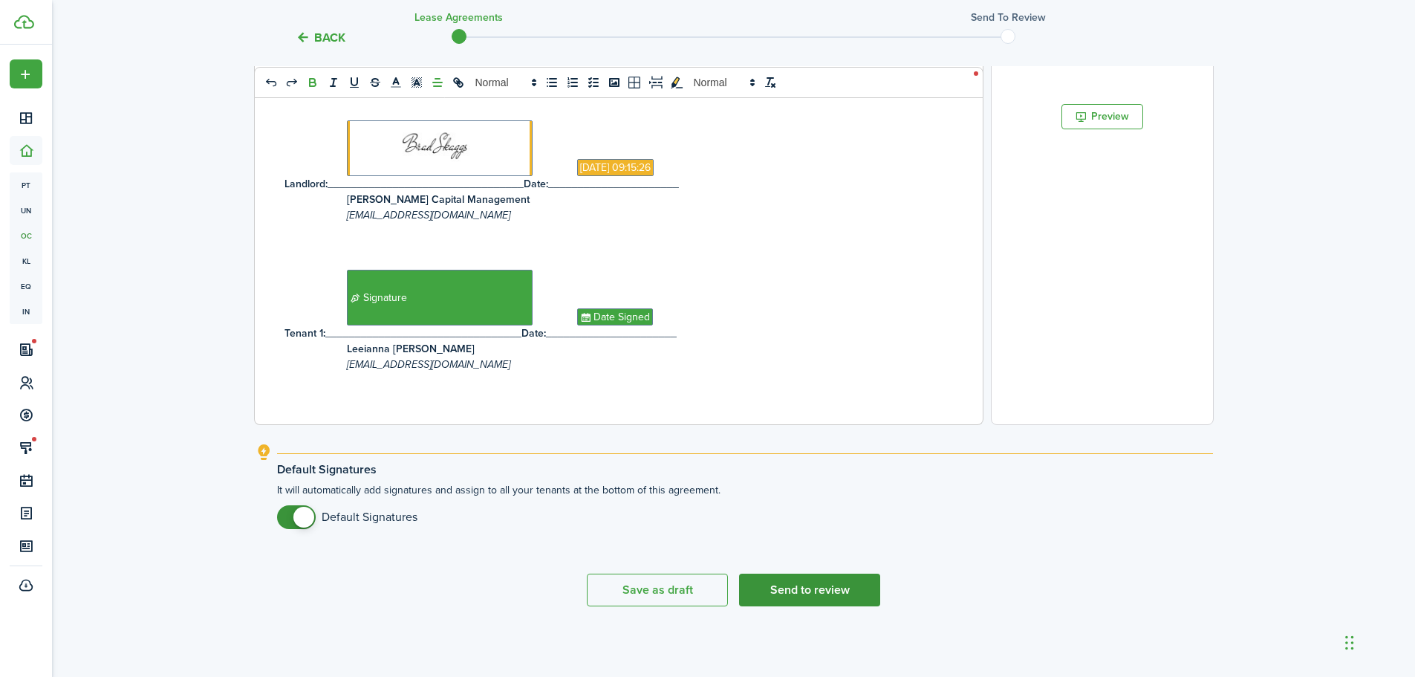
click at [818, 587] on button "Send to review" at bounding box center [809, 589] width 141 height 33
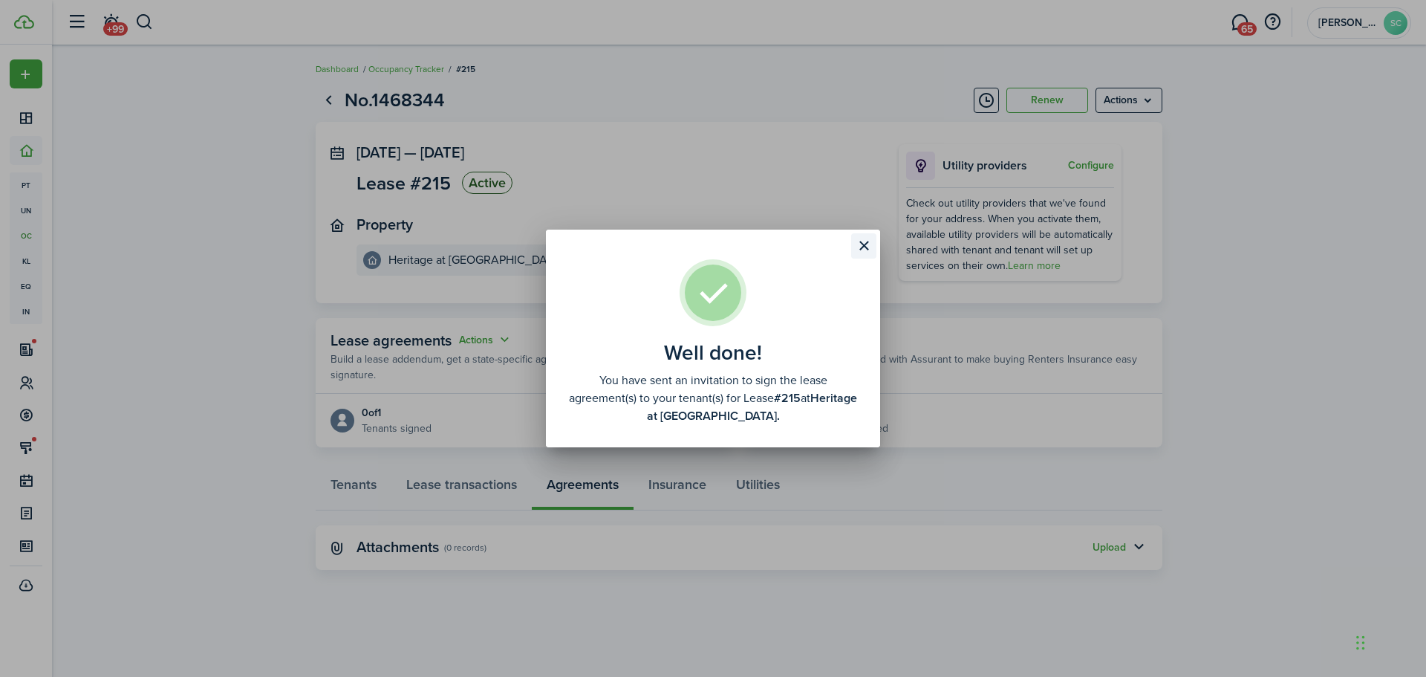
click at [865, 244] on button "Close modal" at bounding box center [863, 245] width 25 height 25
